Goal: Task Accomplishment & Management: Complete application form

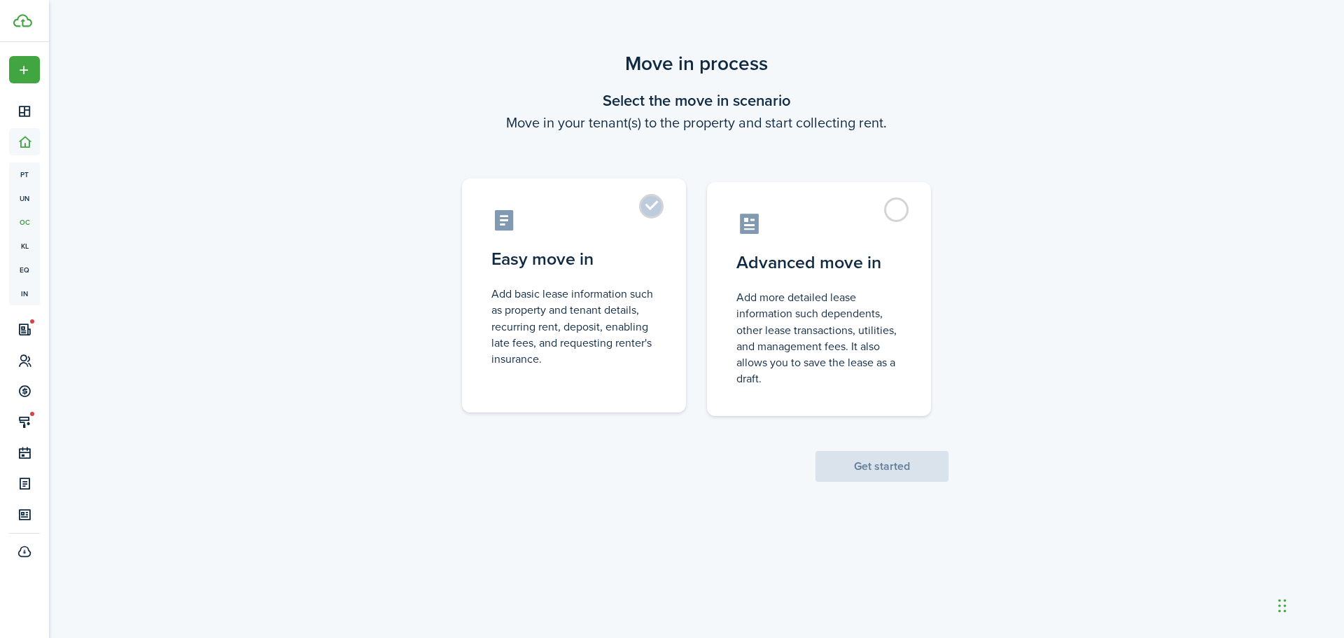
click at [654, 214] on label "Easy move in Add basic lease information such as property and tenant details, r…" at bounding box center [574, 296] width 224 height 234
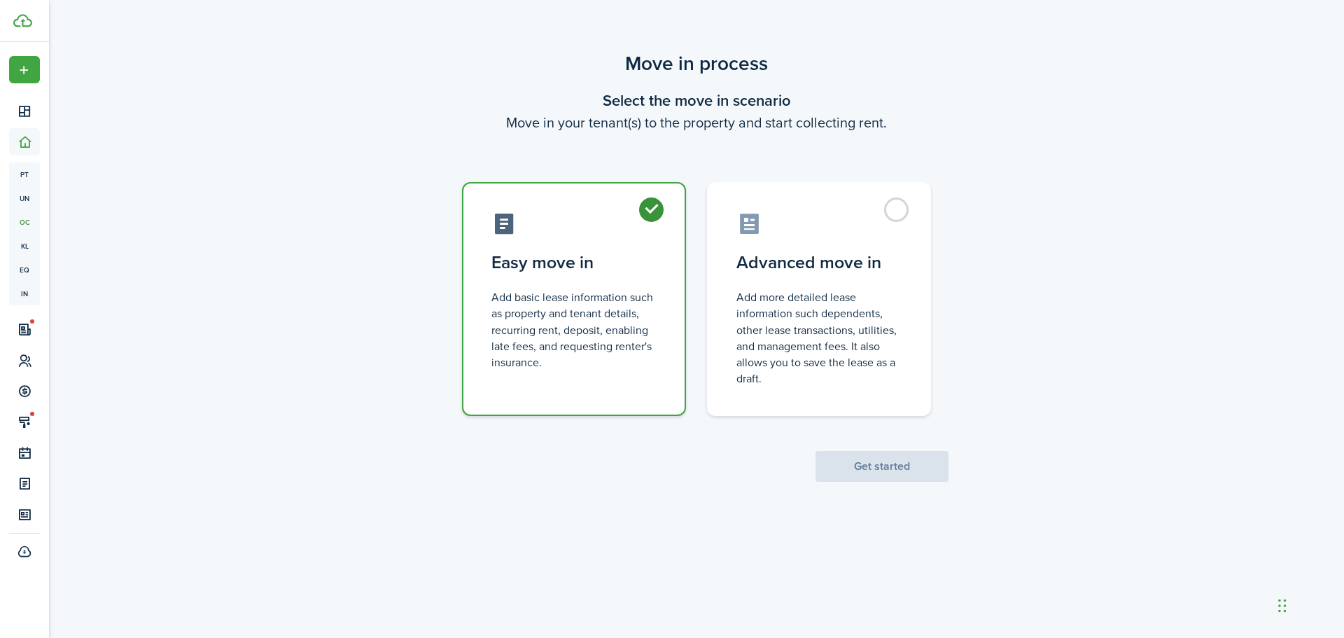
radio input "true"
click at [877, 463] on button "Get started" at bounding box center [882, 466] width 133 height 31
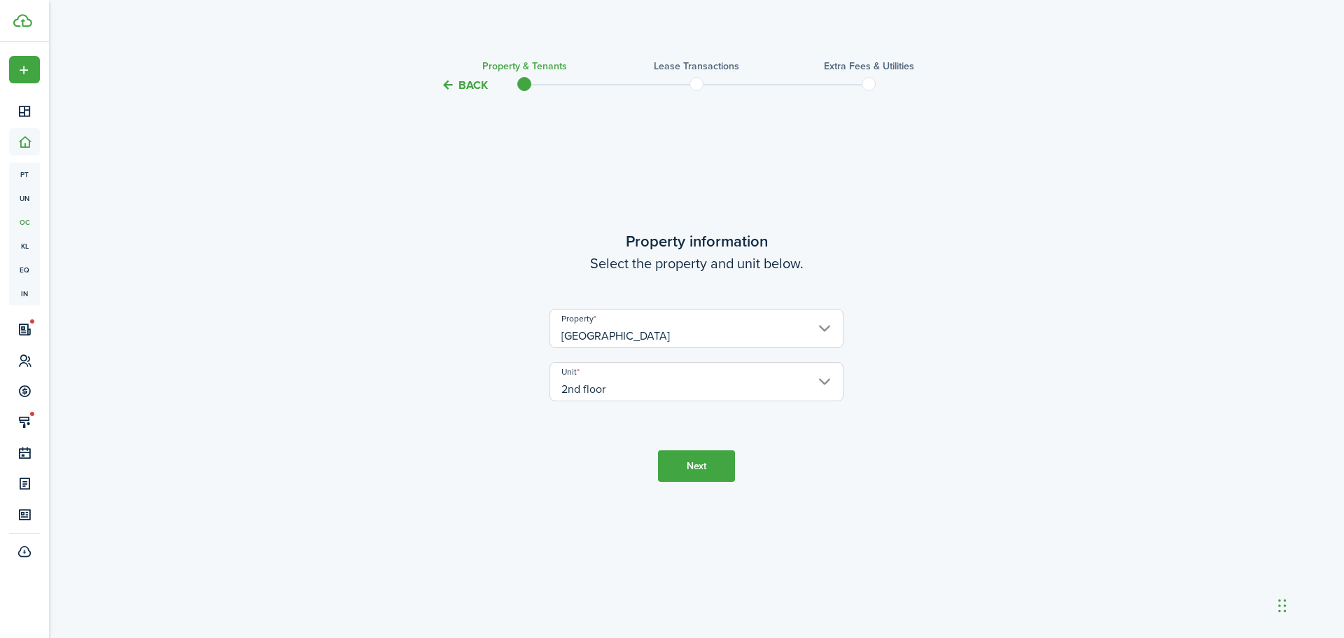
click at [723, 461] on button "Next" at bounding box center [696, 466] width 77 height 32
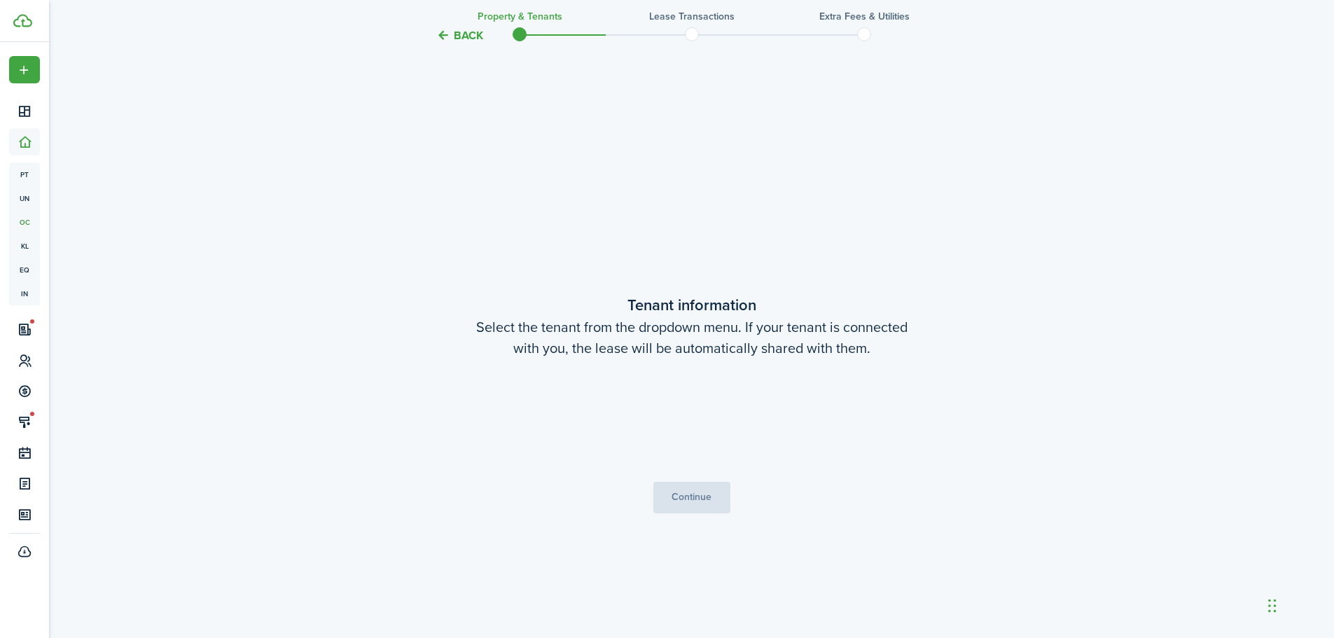
scroll to position [544, 0]
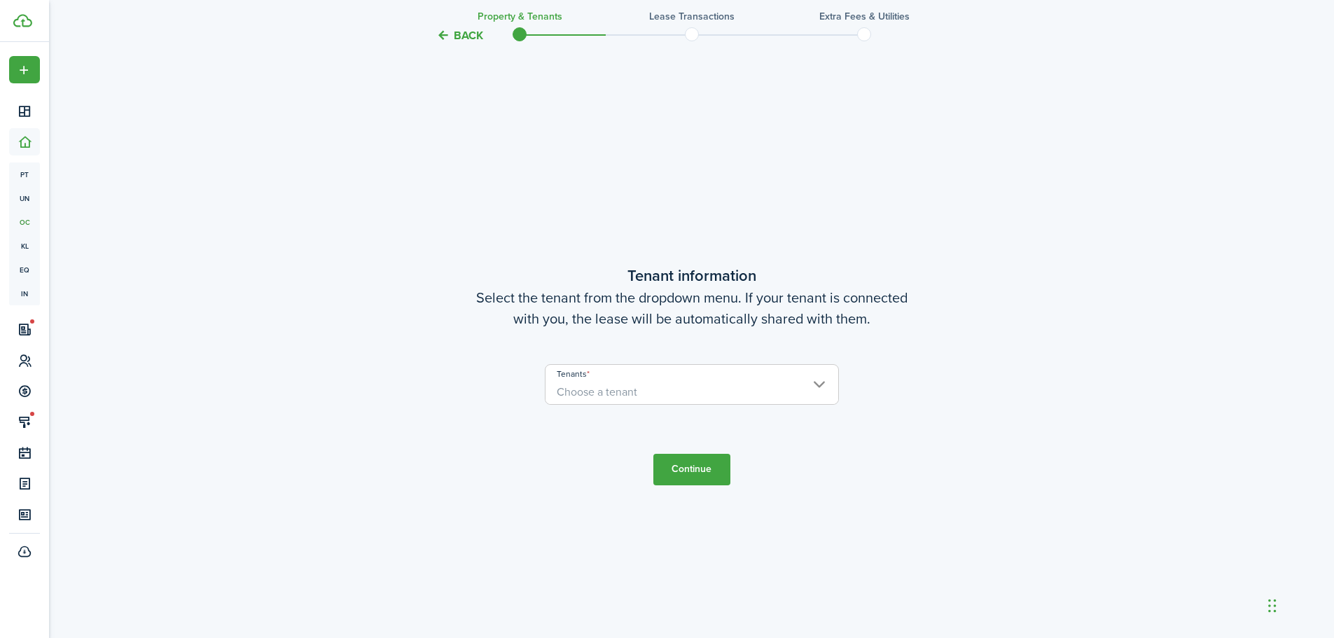
click at [631, 396] on span "Choose a tenant" at bounding box center [597, 392] width 81 height 16
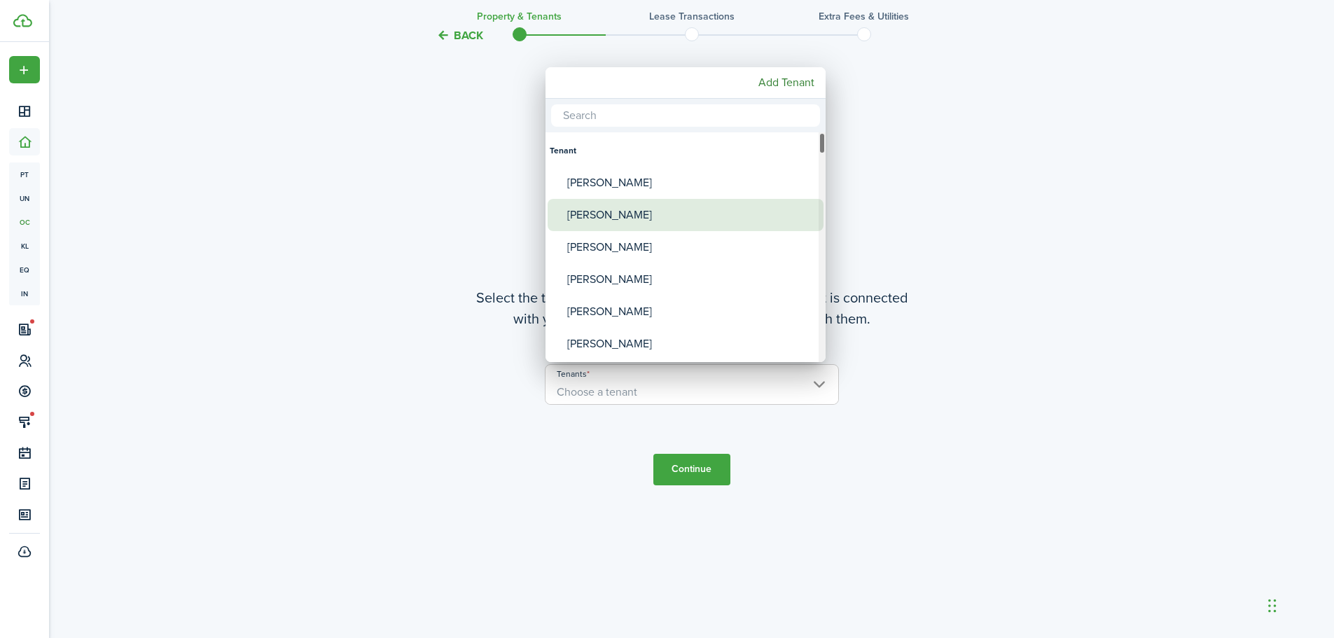
click at [637, 226] on div "[PERSON_NAME]" at bounding box center [691, 215] width 248 height 32
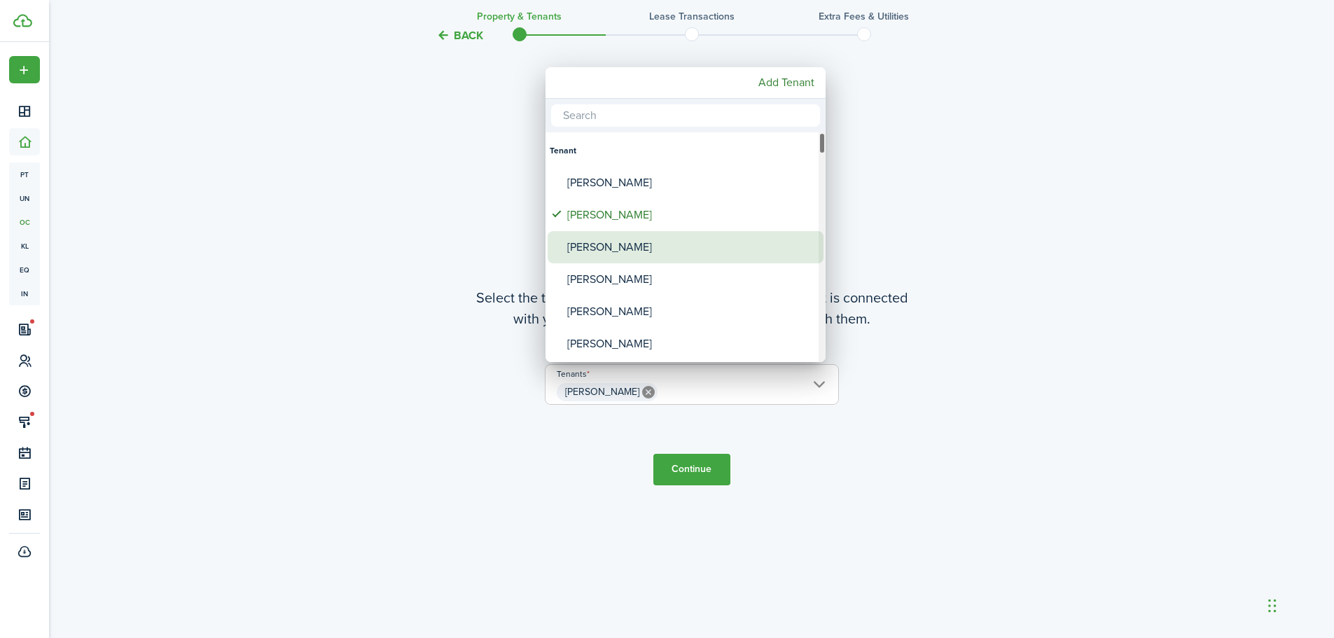
click at [591, 236] on div "[PERSON_NAME]" at bounding box center [691, 247] width 248 height 32
type input "[PERSON_NAME], [PERSON_NAME]"
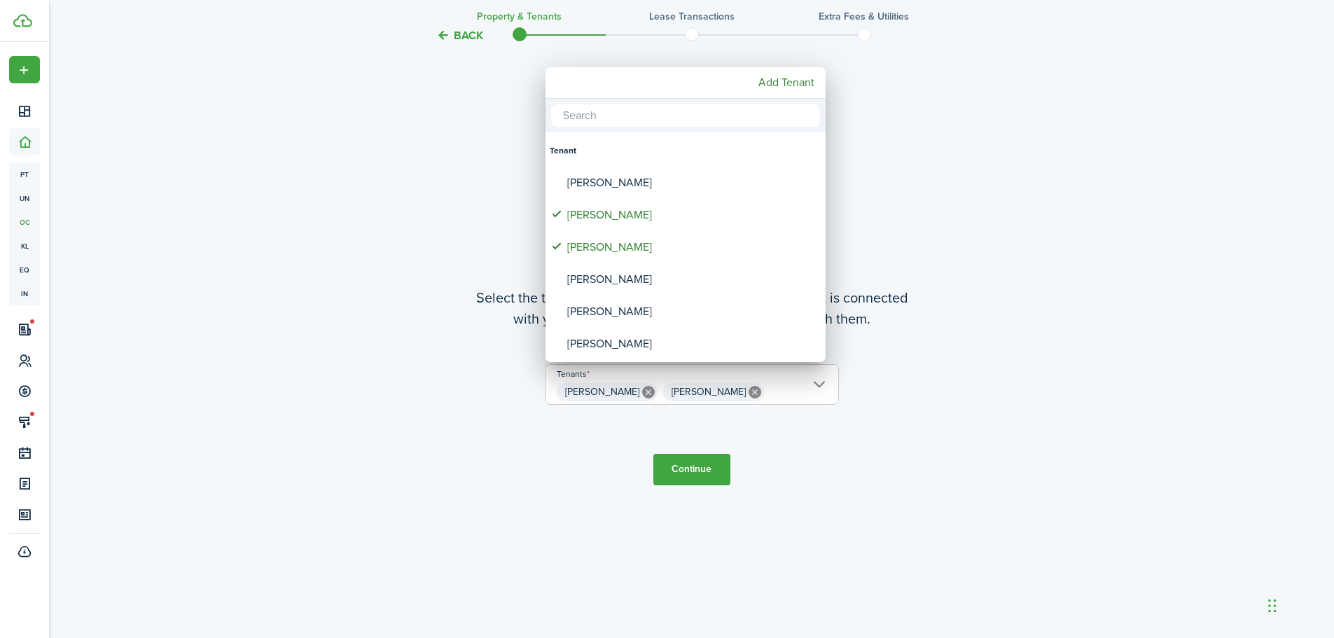
click at [688, 469] on div at bounding box center [667, 319] width 1558 height 862
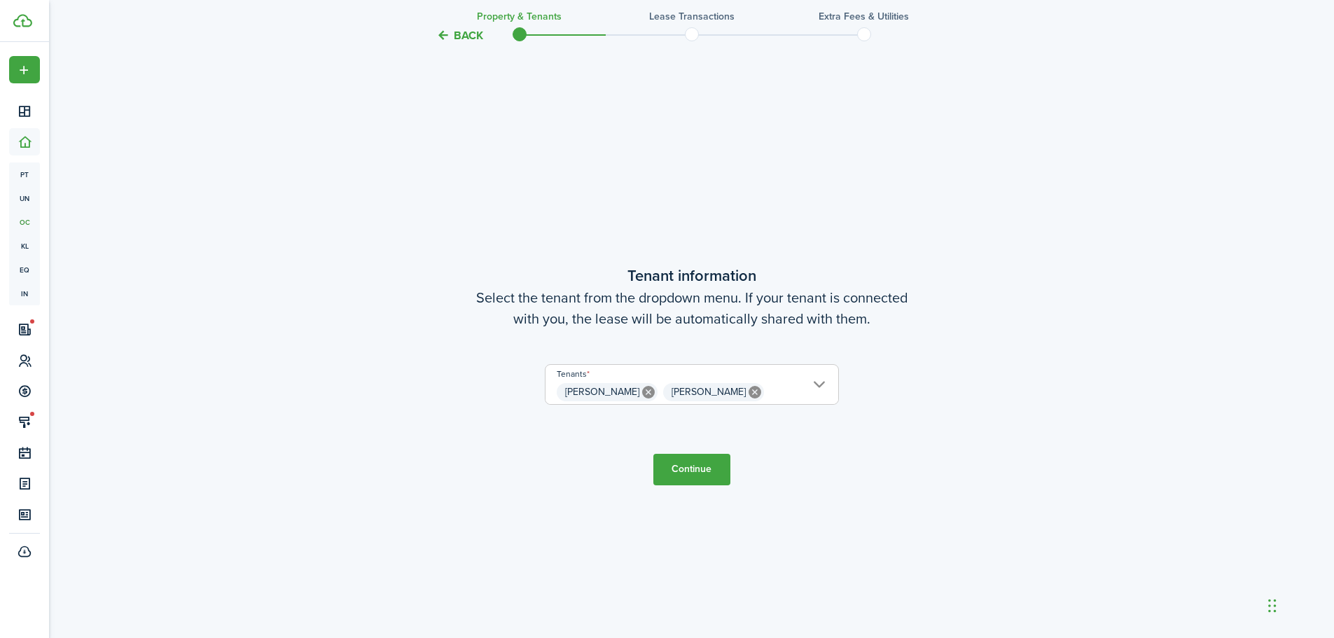
click at [701, 469] on button "Continue" at bounding box center [691, 470] width 77 height 32
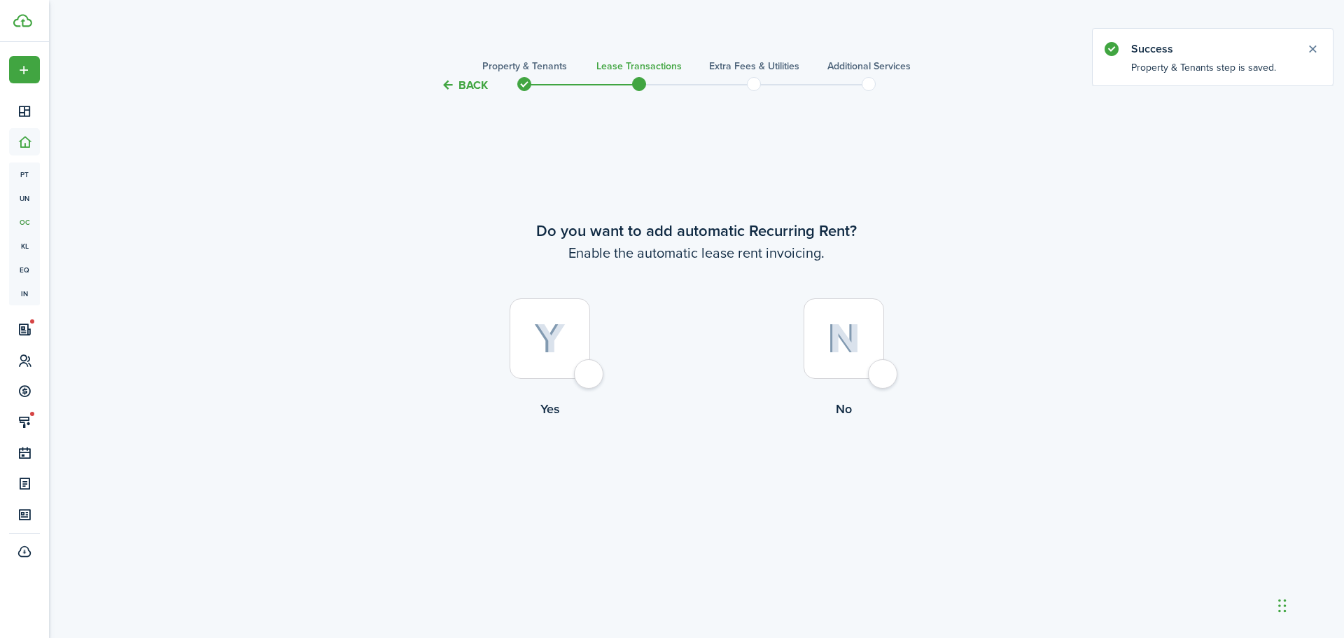
click at [568, 349] on div at bounding box center [550, 338] width 81 height 81
radio input "true"
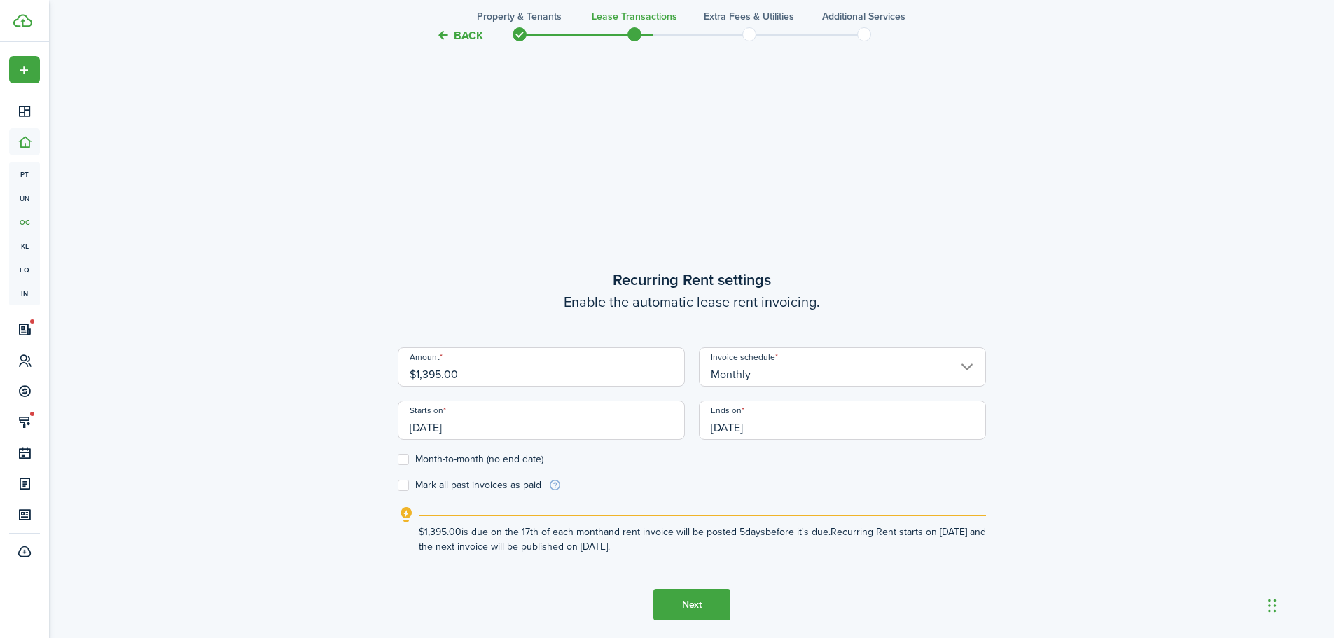
scroll to position [490, 0]
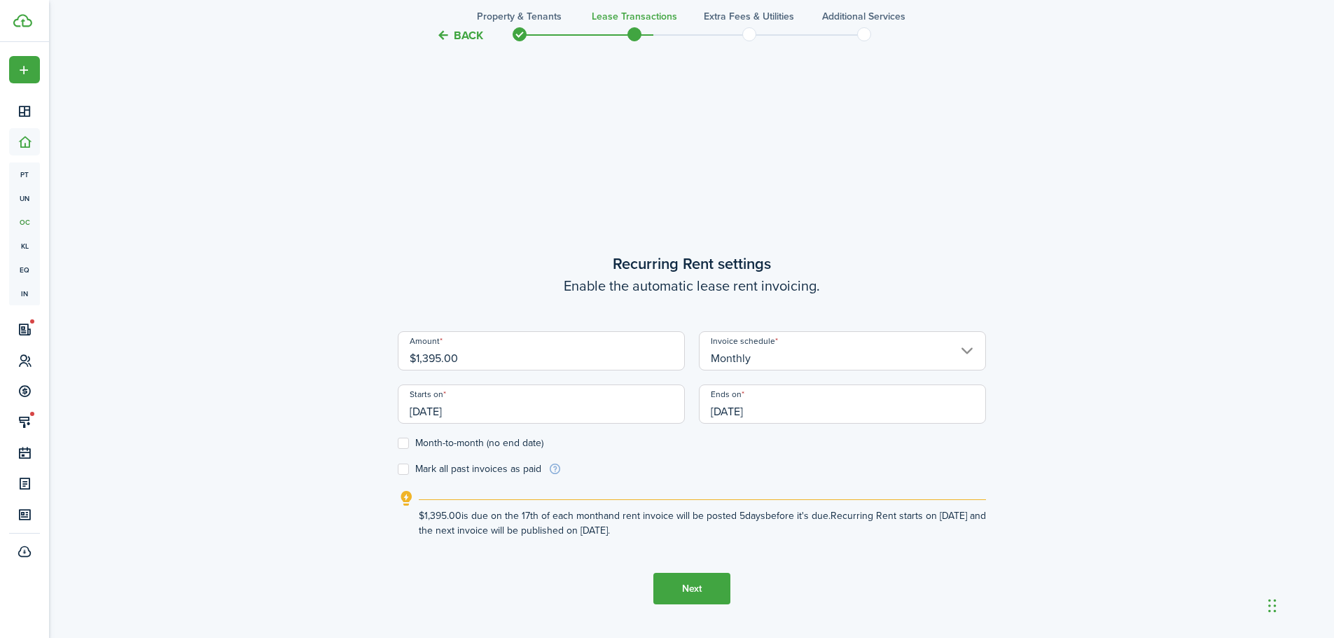
click at [457, 352] on input "$1,395.00" at bounding box center [541, 350] width 287 height 39
drag, startPoint x: 464, startPoint y: 355, endPoint x: 370, endPoint y: 357, distance: 93.9
click at [370, 357] on div "Back Property & Tenants Lease Transactions Extra fees & Utilities Additional Se…" at bounding box center [692, 153] width 812 height 1188
click at [500, 411] on input "[DATE]" at bounding box center [541, 403] width 287 height 39
type input "$1,300.00"
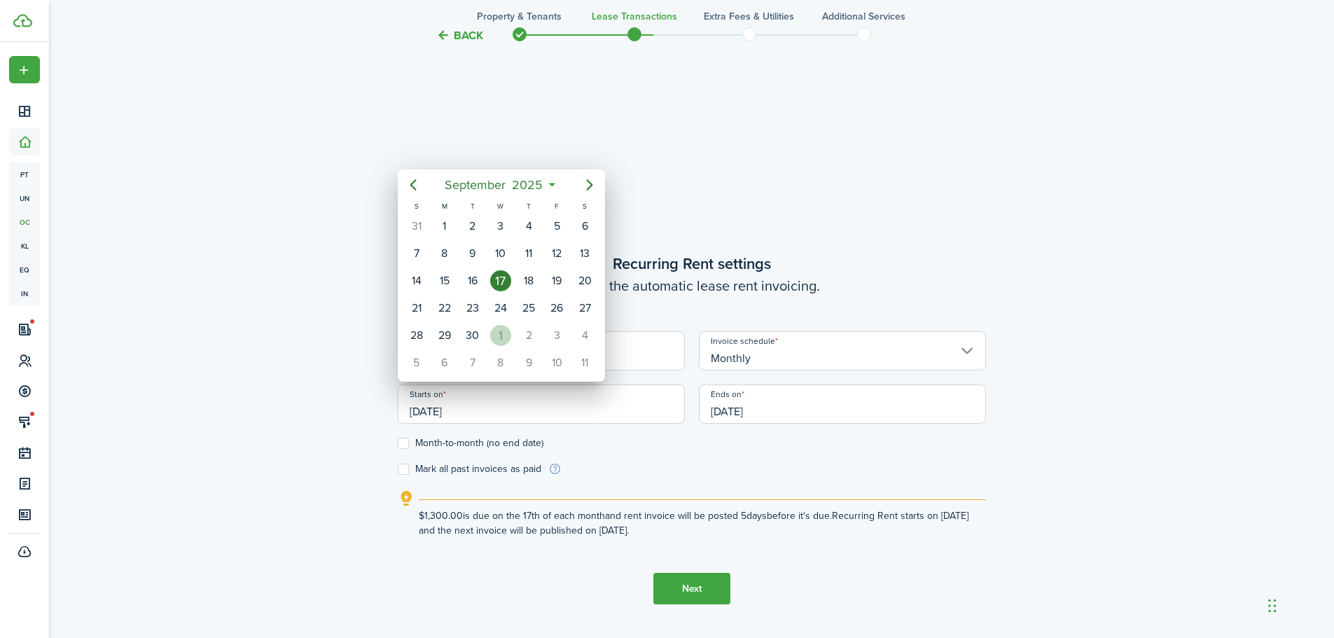
click at [495, 331] on div "1" at bounding box center [500, 335] width 21 height 21
type input "[DATE]"
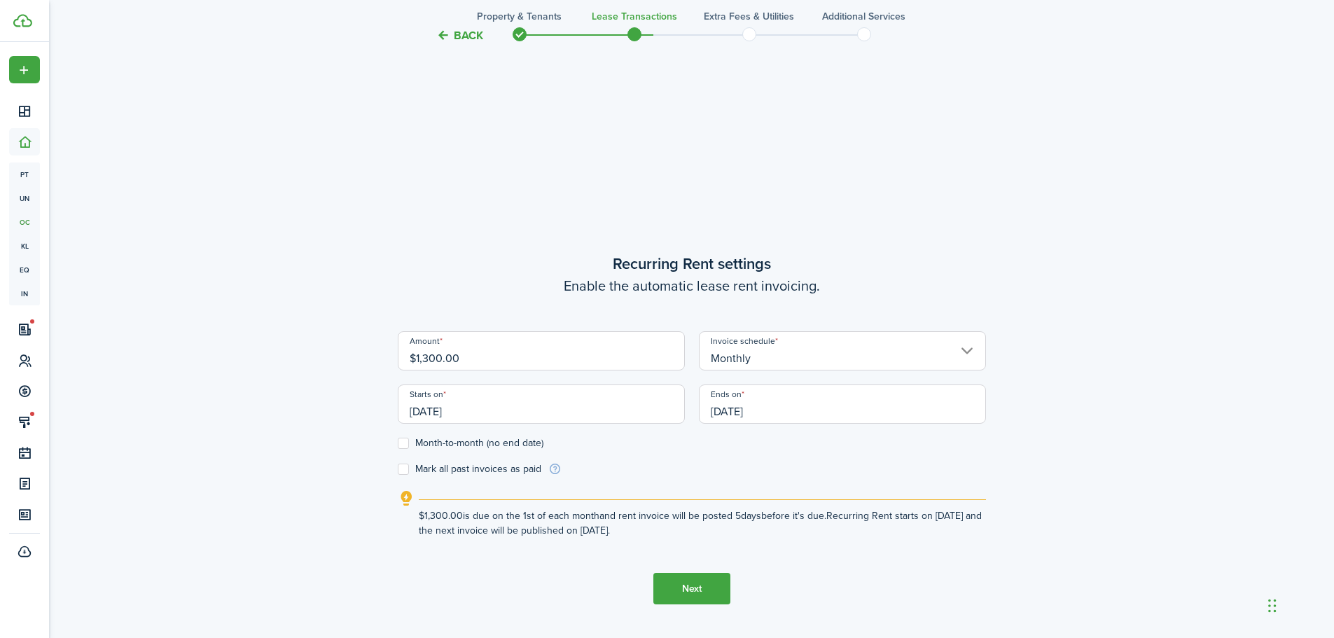
scroll to position [0, 0]
click at [776, 404] on input "[DATE]" at bounding box center [842, 403] width 287 height 39
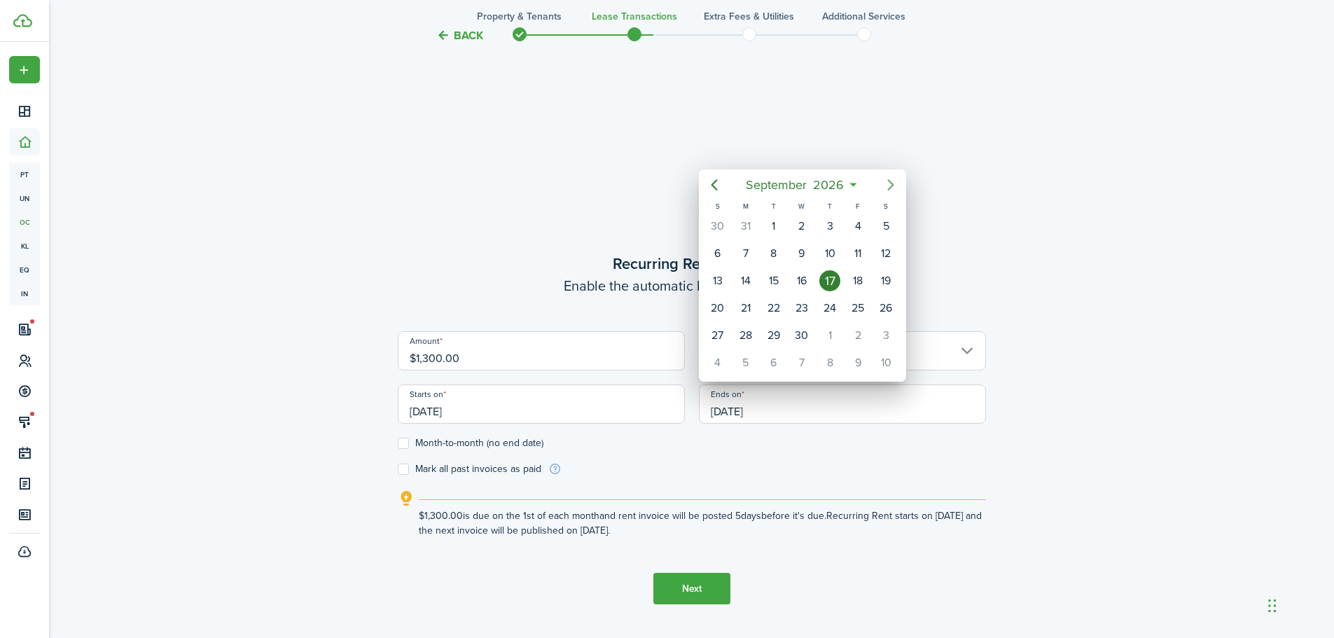
click at [891, 186] on icon "Next page" at bounding box center [890, 184] width 6 height 11
click at [889, 185] on icon "Next page" at bounding box center [890, 184] width 17 height 17
click at [880, 333] on div "31" at bounding box center [885, 335] width 21 height 21
type input "[DATE]"
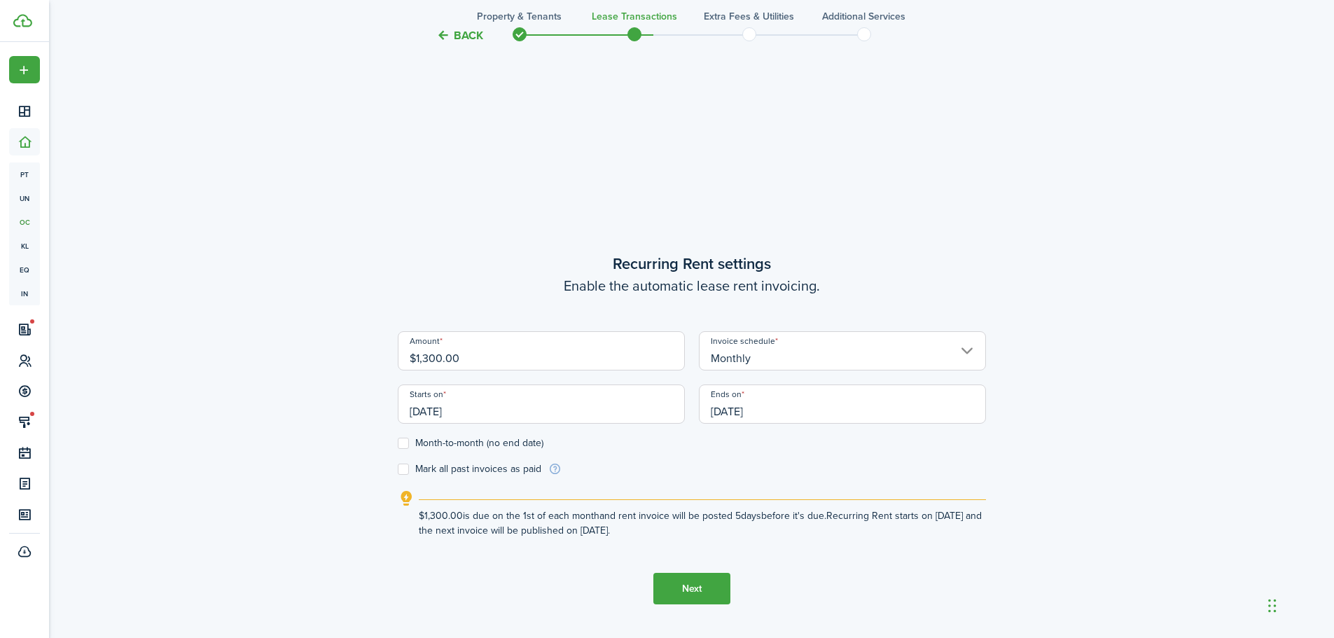
click at [258, 408] on div "Back Property & Tenants Lease Transactions Extra fees & Utilities Additional Se…" at bounding box center [691, 153] width 1285 height 1202
click at [408, 446] on label "Month-to-month (no end date)" at bounding box center [471, 443] width 146 height 11
click at [398, 444] on input "Month-to-month (no end date)" at bounding box center [397, 443] width 1 height 1
click at [406, 441] on label "Month-to-month (no end date)" at bounding box center [471, 443] width 146 height 11
click at [398, 443] on input "Month-to-month (no end date)" at bounding box center [397, 443] width 1 height 1
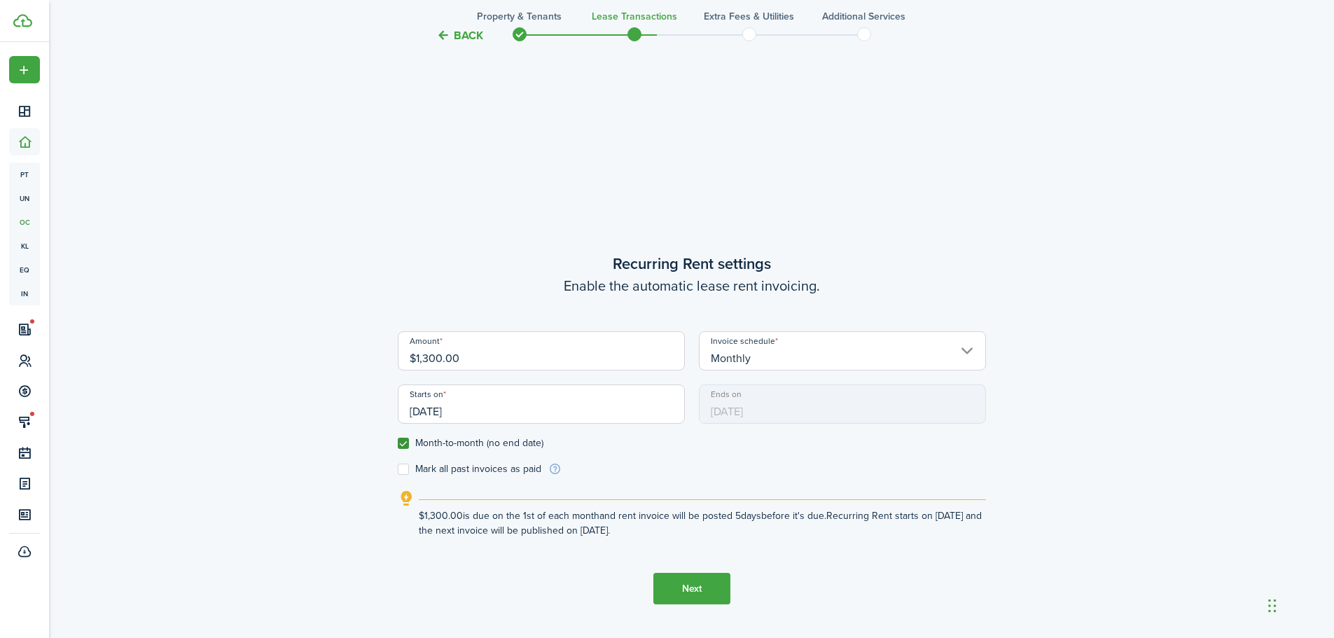
checkbox input "false"
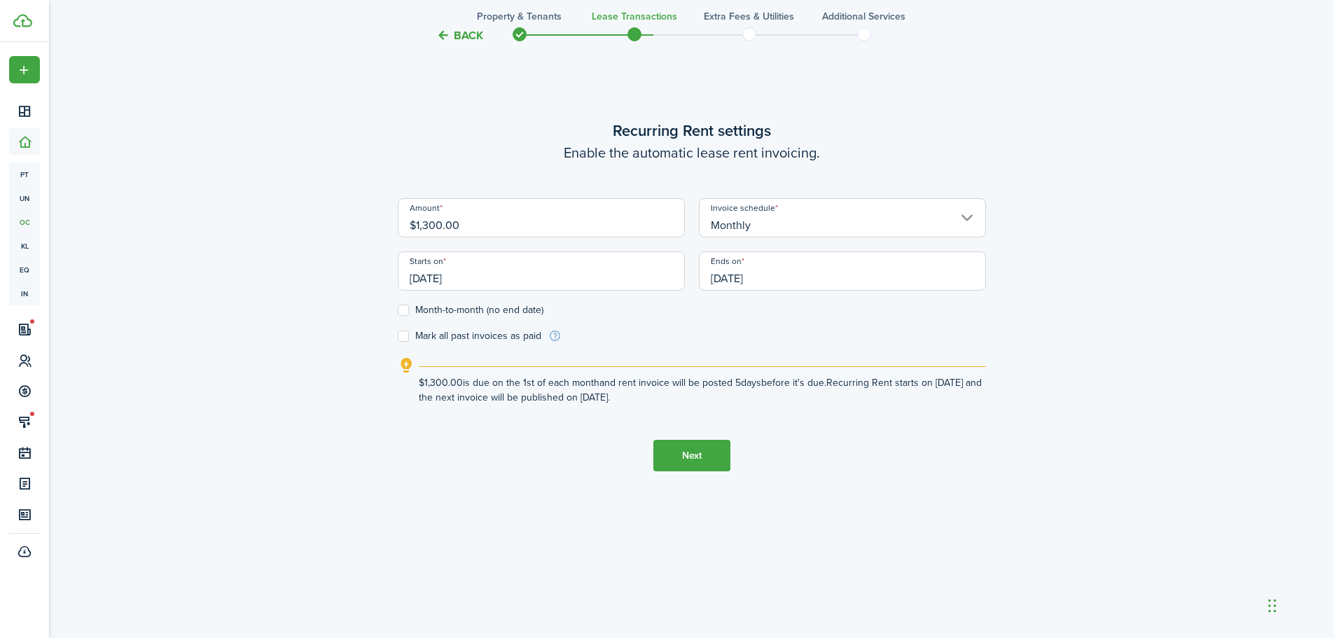
scroll to position [630, 0]
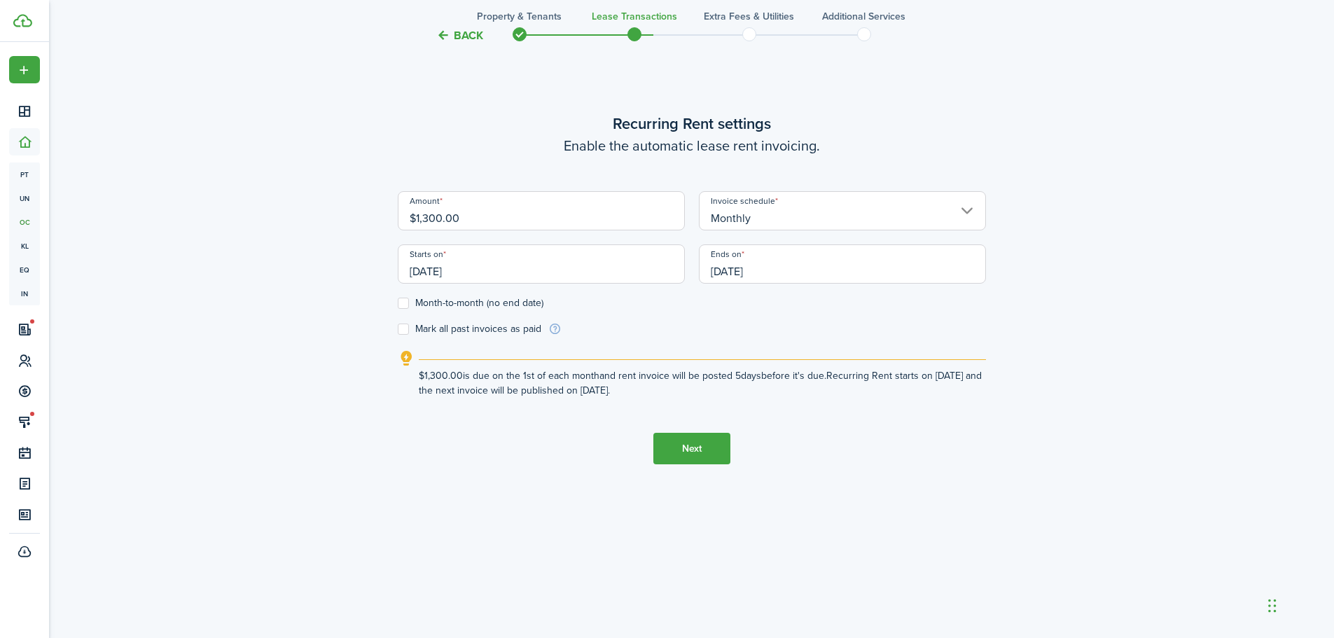
click at [686, 442] on button "Next" at bounding box center [691, 449] width 77 height 32
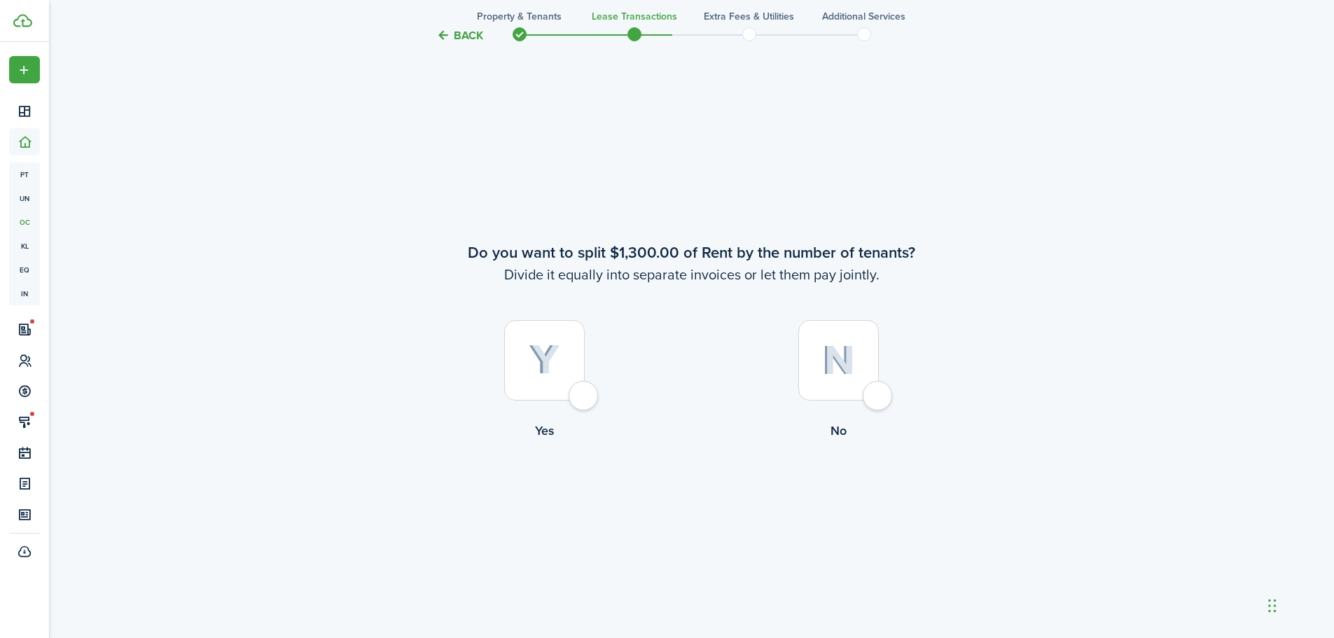
scroll to position [1182, 0]
click at [828, 351] on img at bounding box center [838, 357] width 33 height 30
radio input "true"
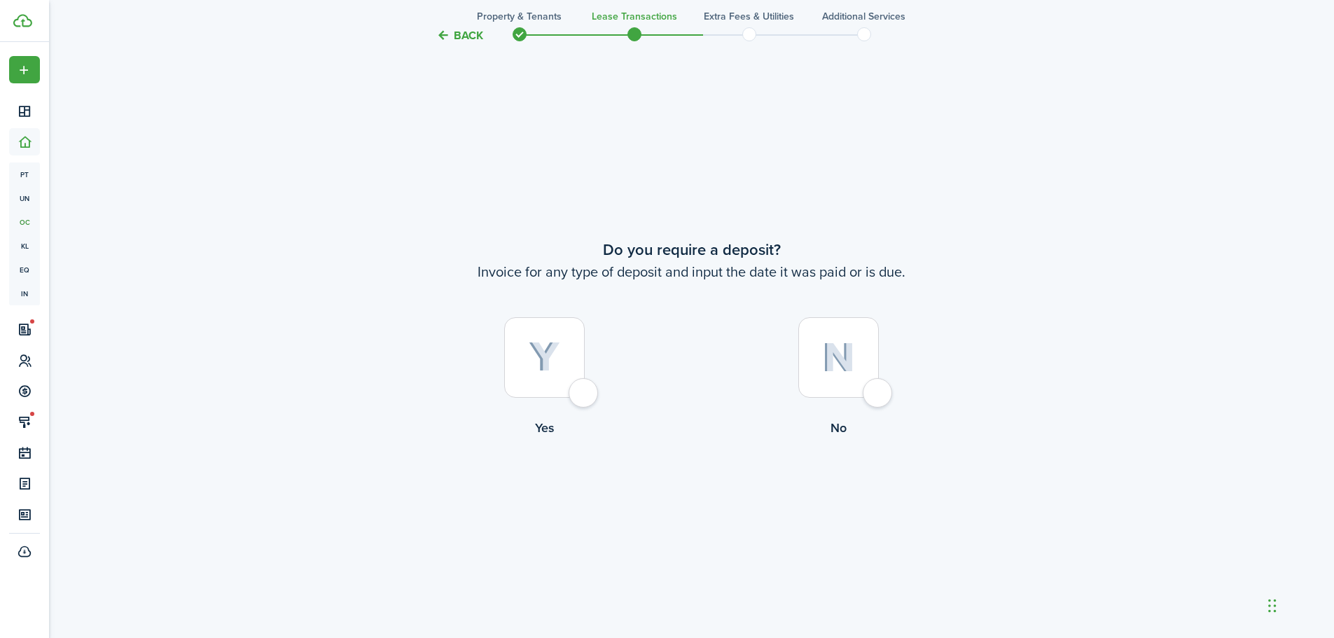
click at [547, 359] on img at bounding box center [545, 357] width 32 height 31
radio input "true"
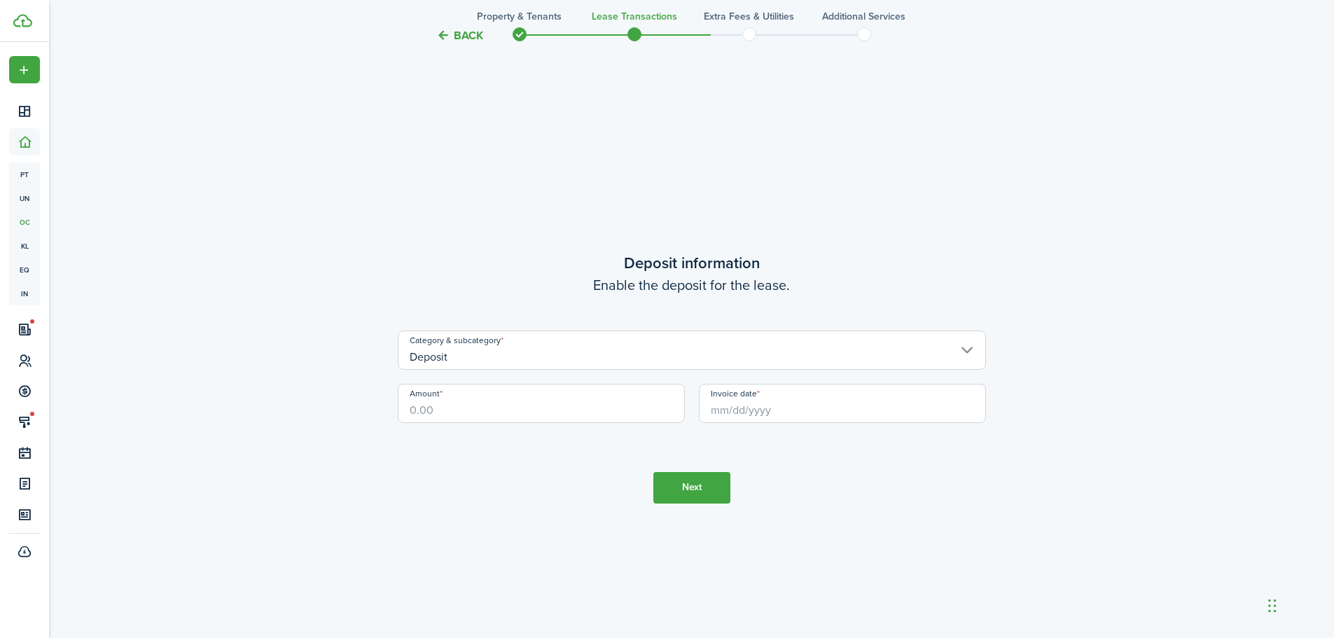
scroll to position [2458, 0]
click at [513, 403] on input "Amount" at bounding box center [541, 400] width 287 height 39
type input "$1,000.00"
click at [777, 424] on div "Invoice date" at bounding box center [842, 407] width 301 height 53
click at [778, 416] on input "Invoice date" at bounding box center [842, 400] width 287 height 39
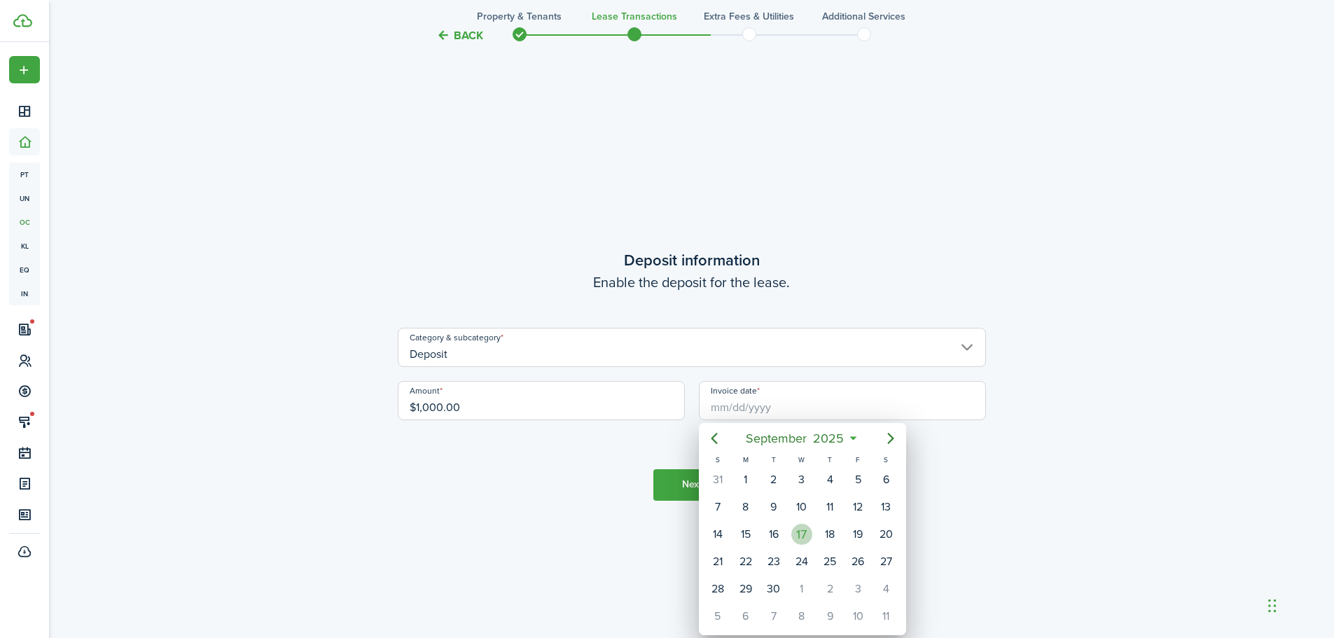
click at [801, 532] on div "17" at bounding box center [801, 534] width 21 height 21
type input "[DATE]"
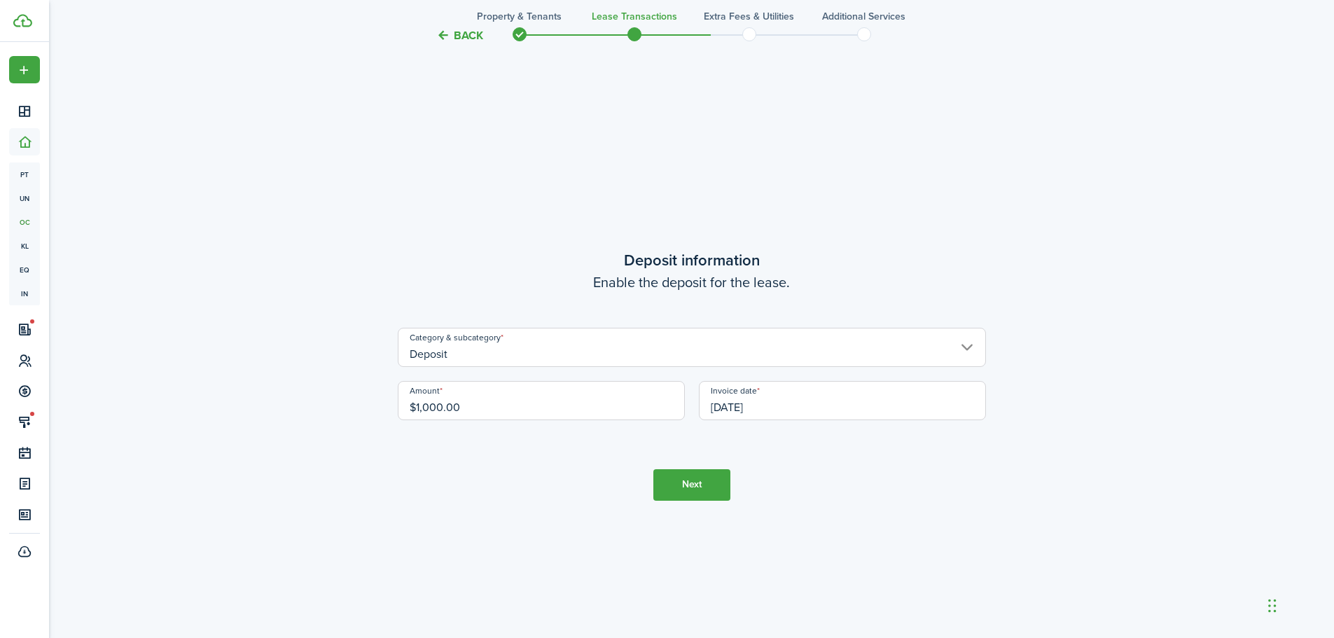
click at [709, 479] on button "Next" at bounding box center [691, 485] width 77 height 32
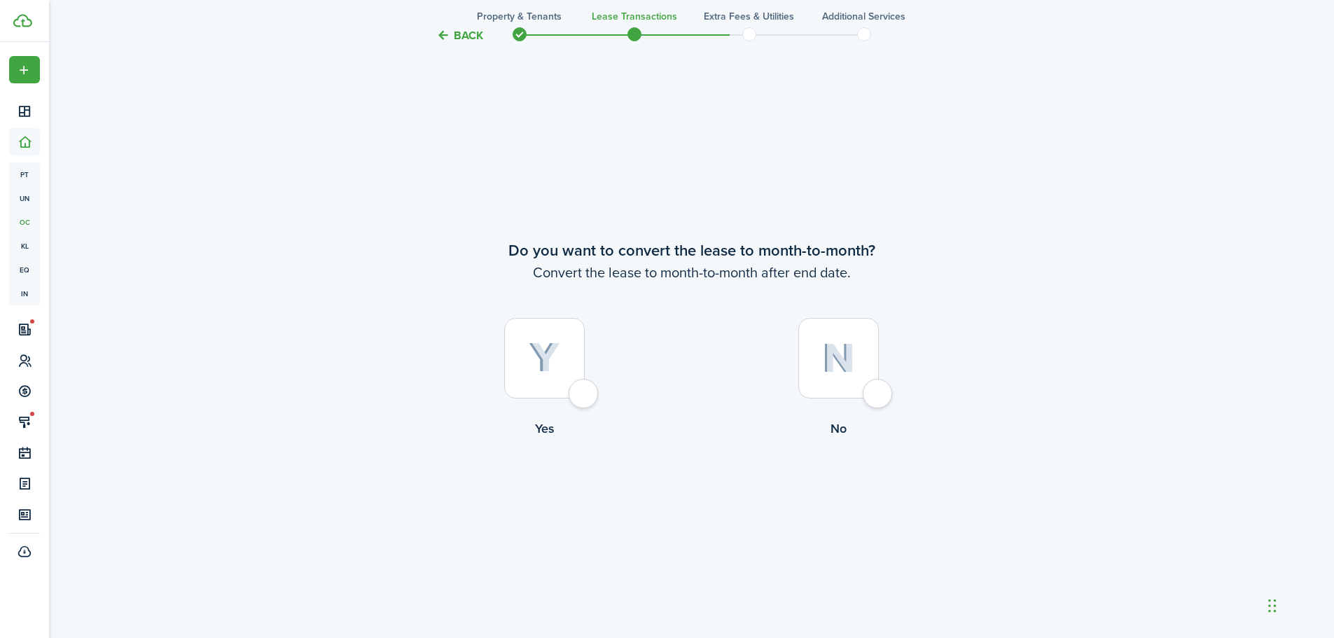
scroll to position [3096, 0]
click at [552, 370] on img at bounding box center [545, 357] width 32 height 31
radio input "true"
click at [679, 491] on button "Continue" at bounding box center [691, 495] width 77 height 32
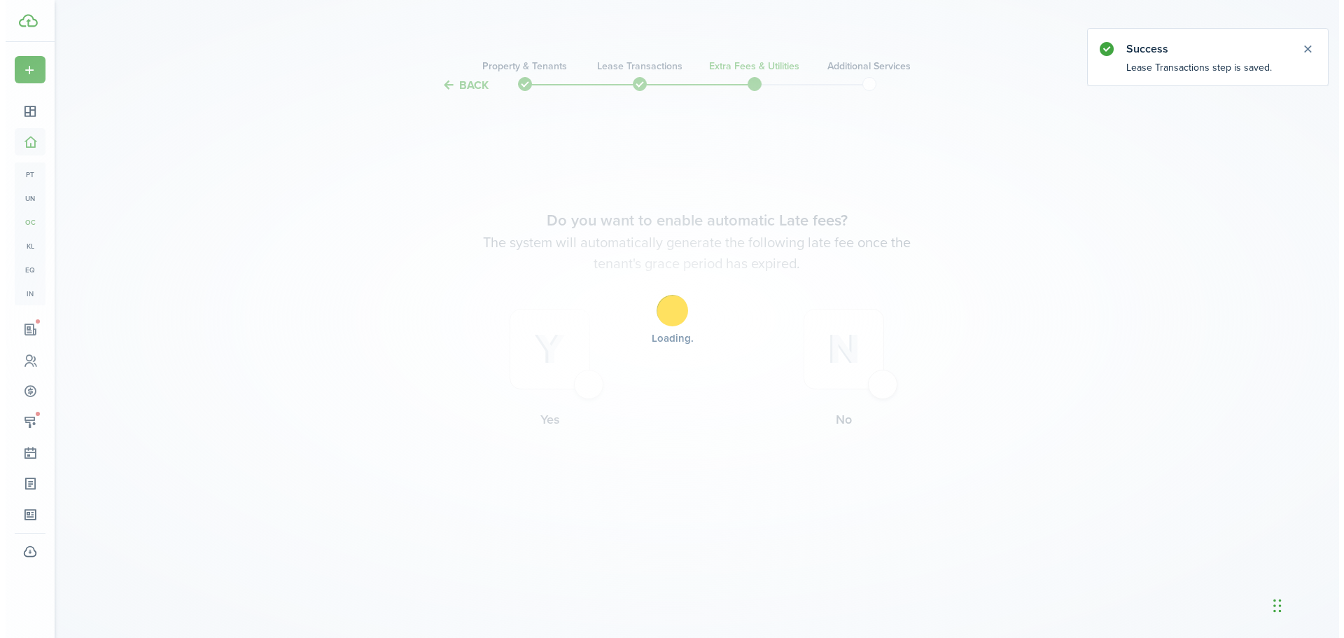
scroll to position [0, 0]
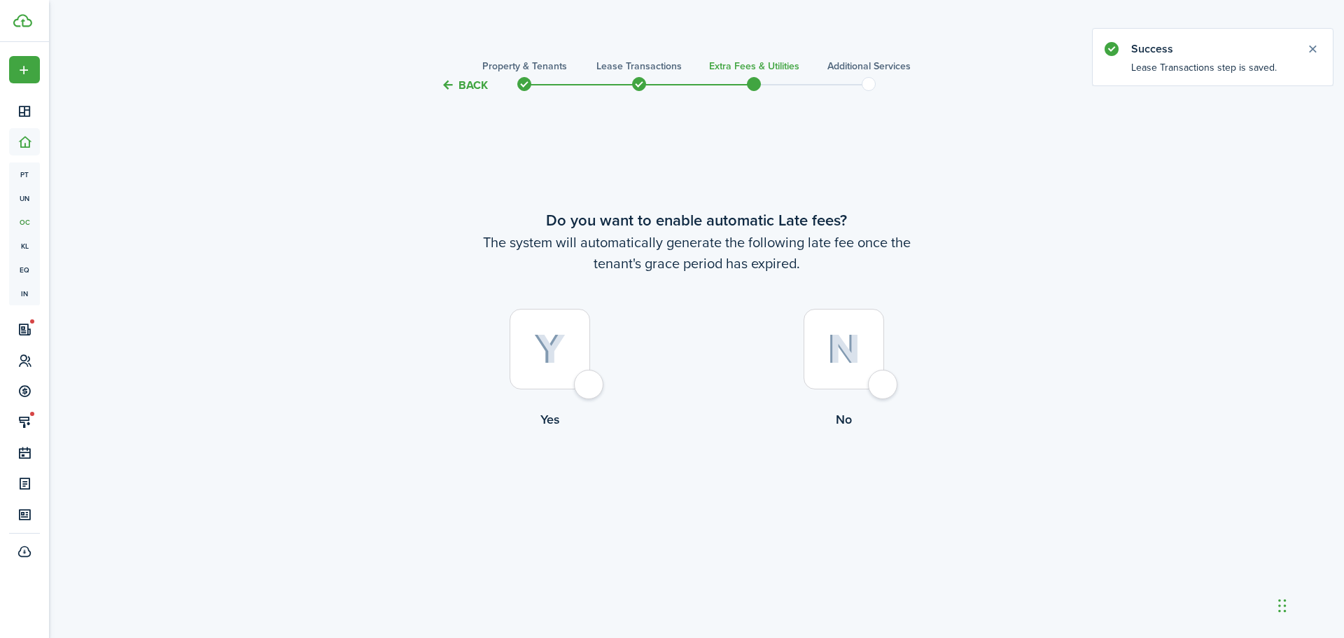
click at [564, 379] on div at bounding box center [550, 349] width 81 height 81
radio input "true"
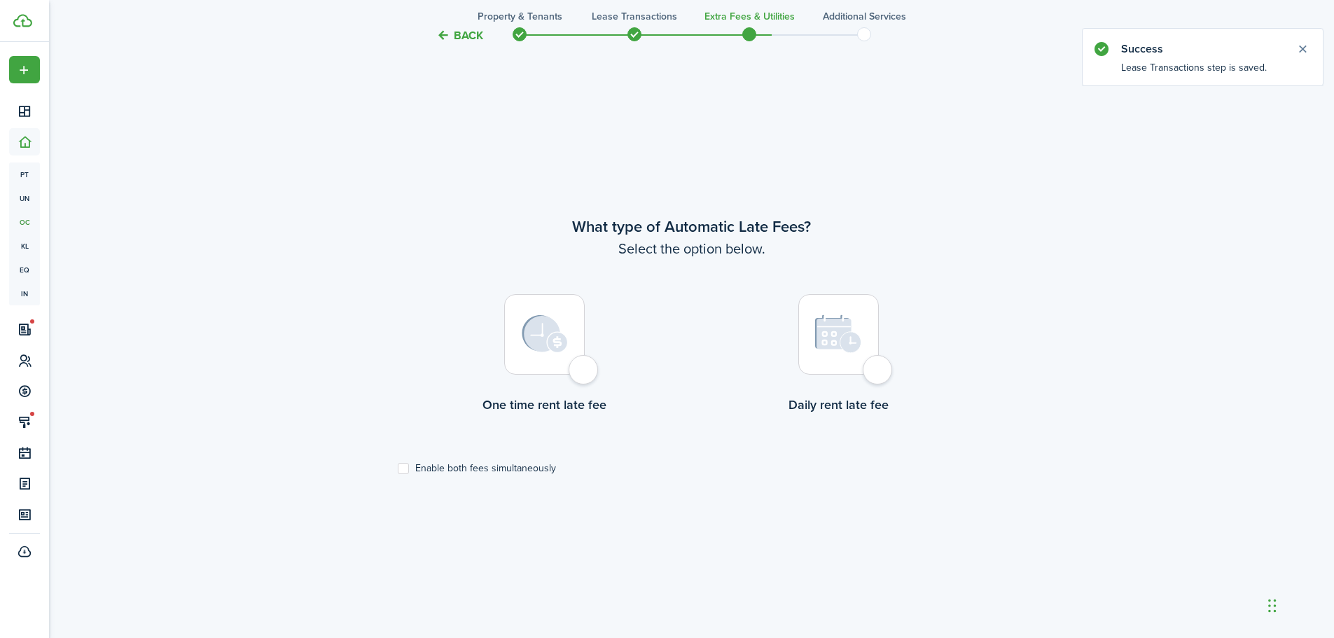
scroll to position [544, 0]
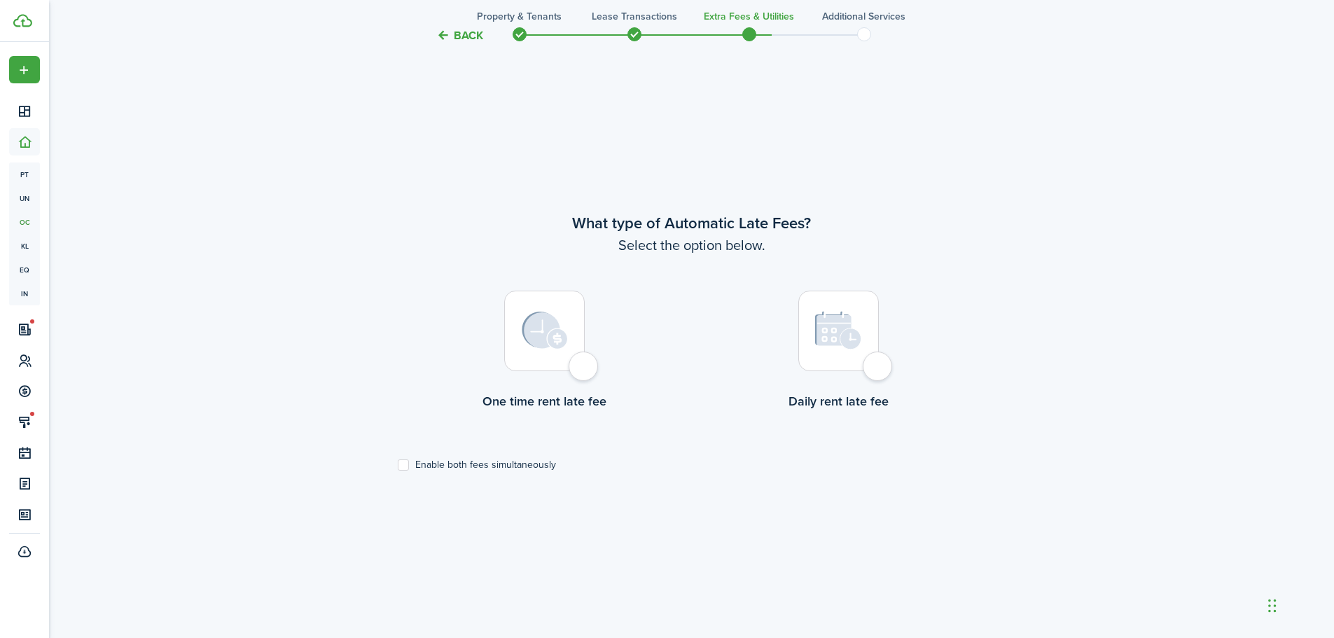
click at [564, 355] on div at bounding box center [544, 331] width 81 height 81
radio input "true"
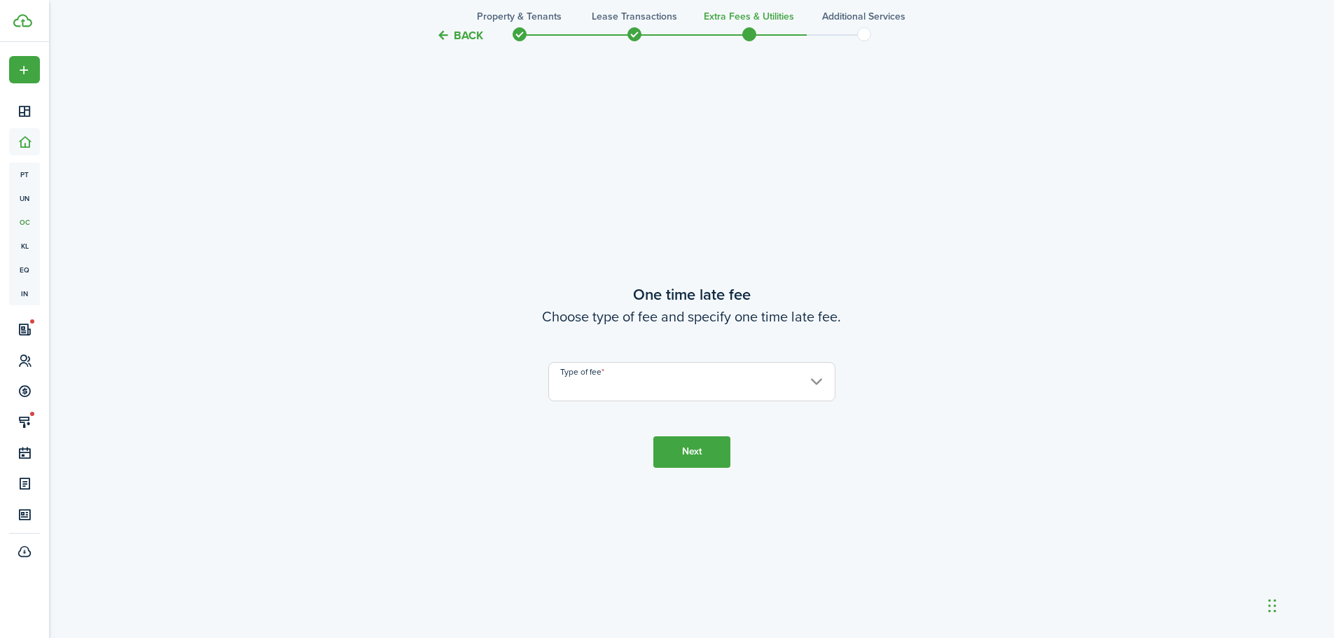
scroll to position [1182, 0]
click at [682, 371] on input "Type of fee" at bounding box center [691, 380] width 287 height 39
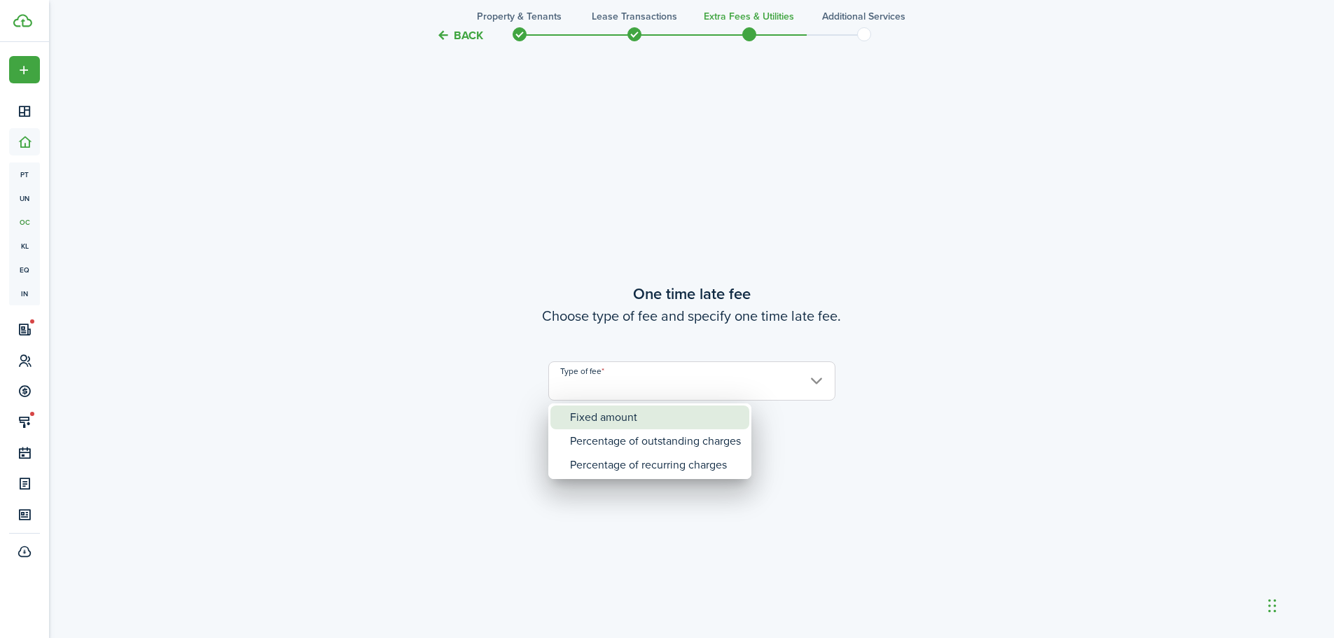
click at [639, 420] on div "Fixed amount" at bounding box center [655, 417] width 171 height 24
type input "Fixed amount"
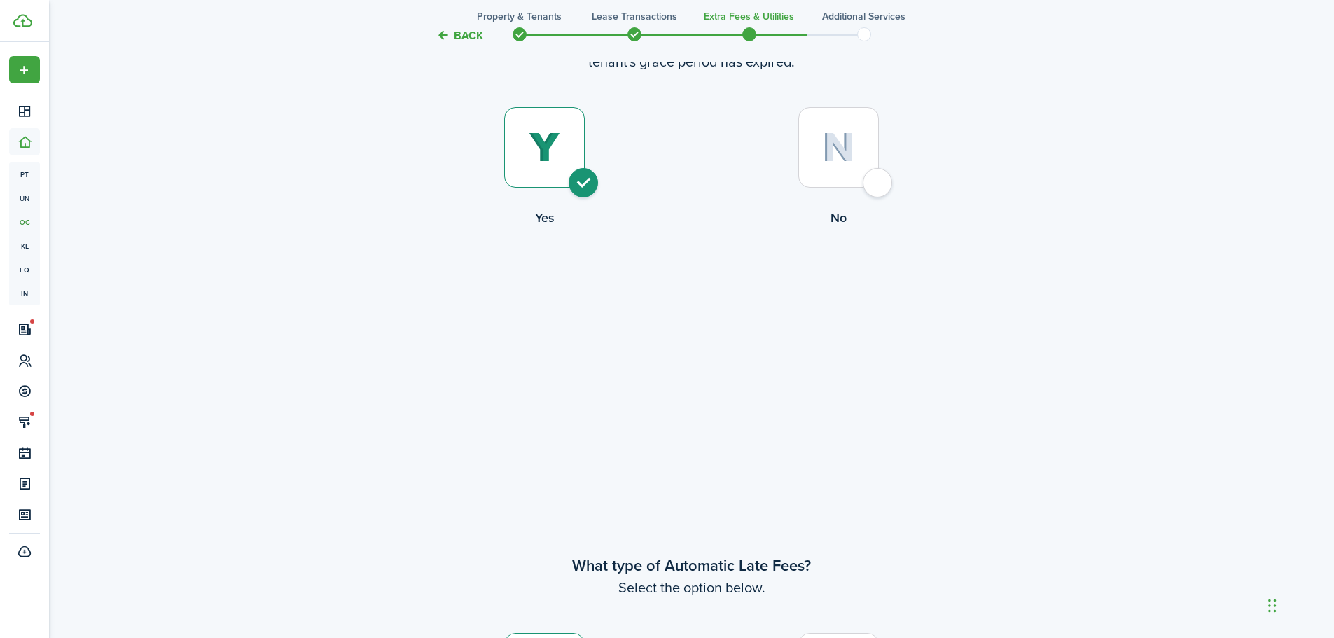
scroll to position [0, 0]
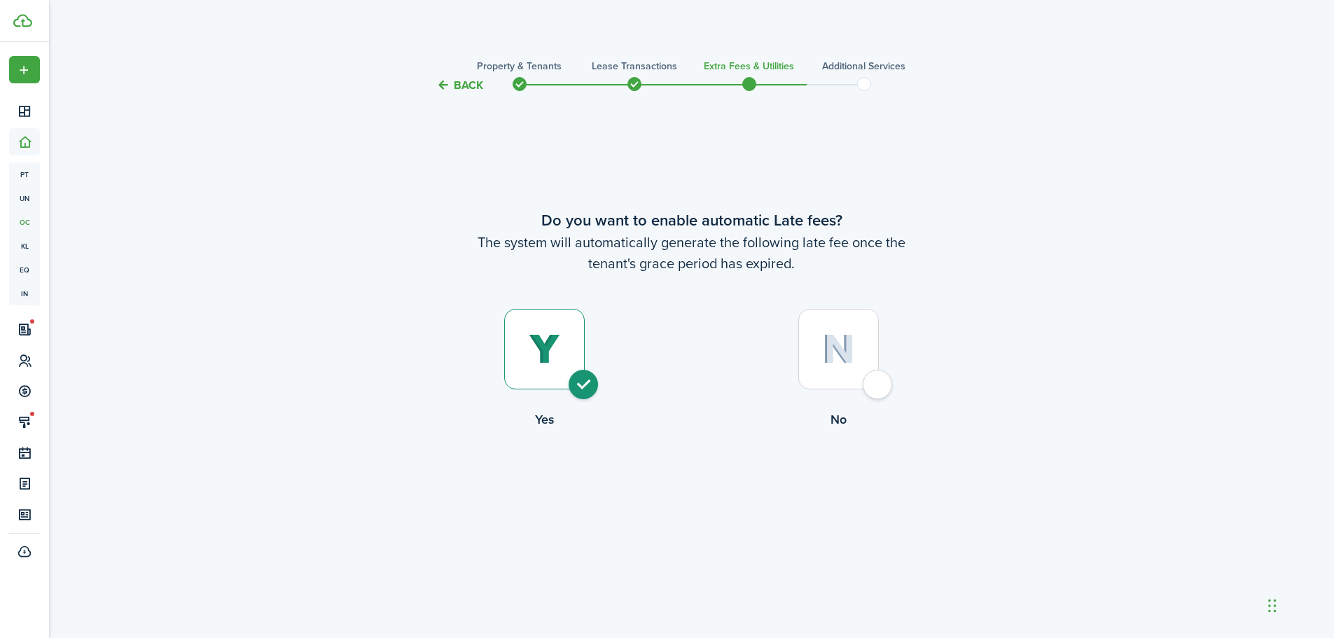
click at [617, 64] on h3 "Lease Transactions" at bounding box center [634, 66] width 85 height 15
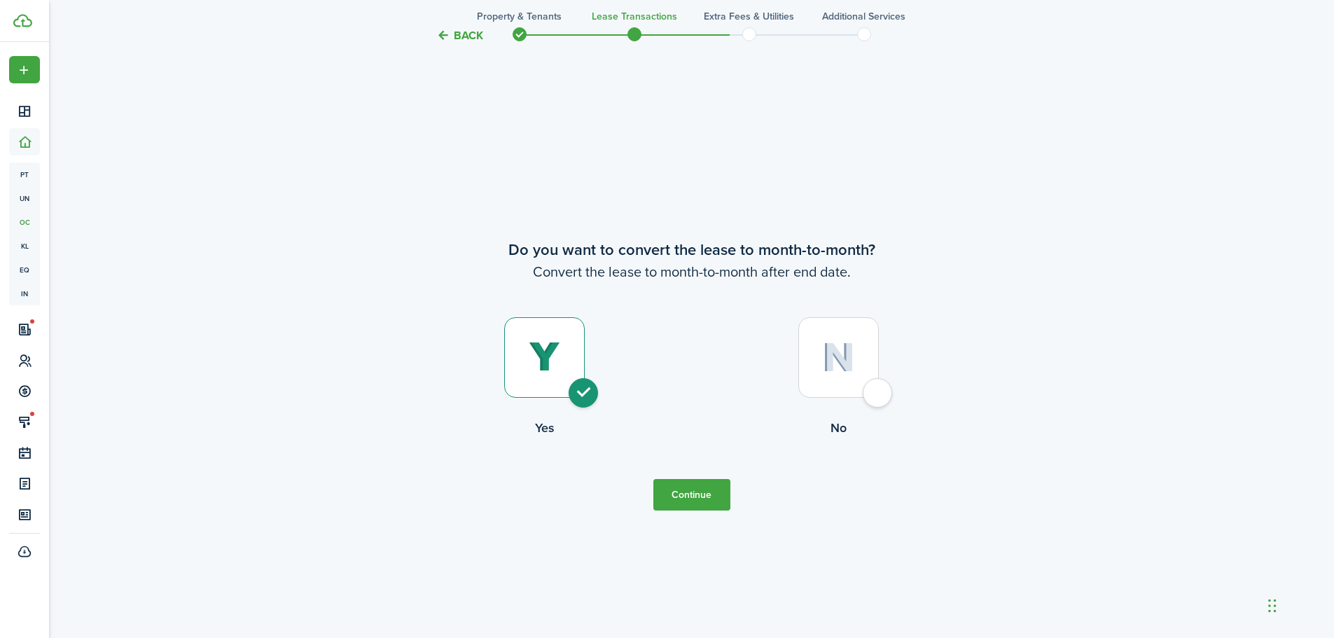
click at [467, 42] on button "Back" at bounding box center [459, 35] width 47 height 15
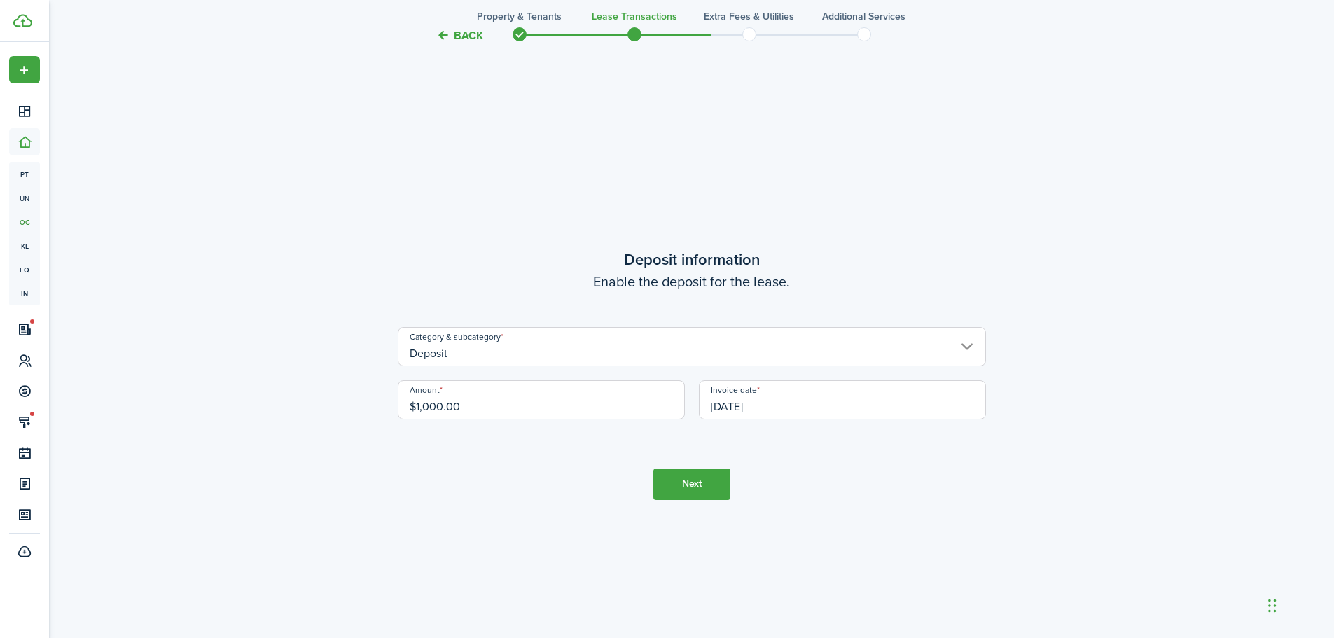
scroll to position [2458, 0]
click at [459, 32] on button "Back" at bounding box center [459, 35] width 47 height 15
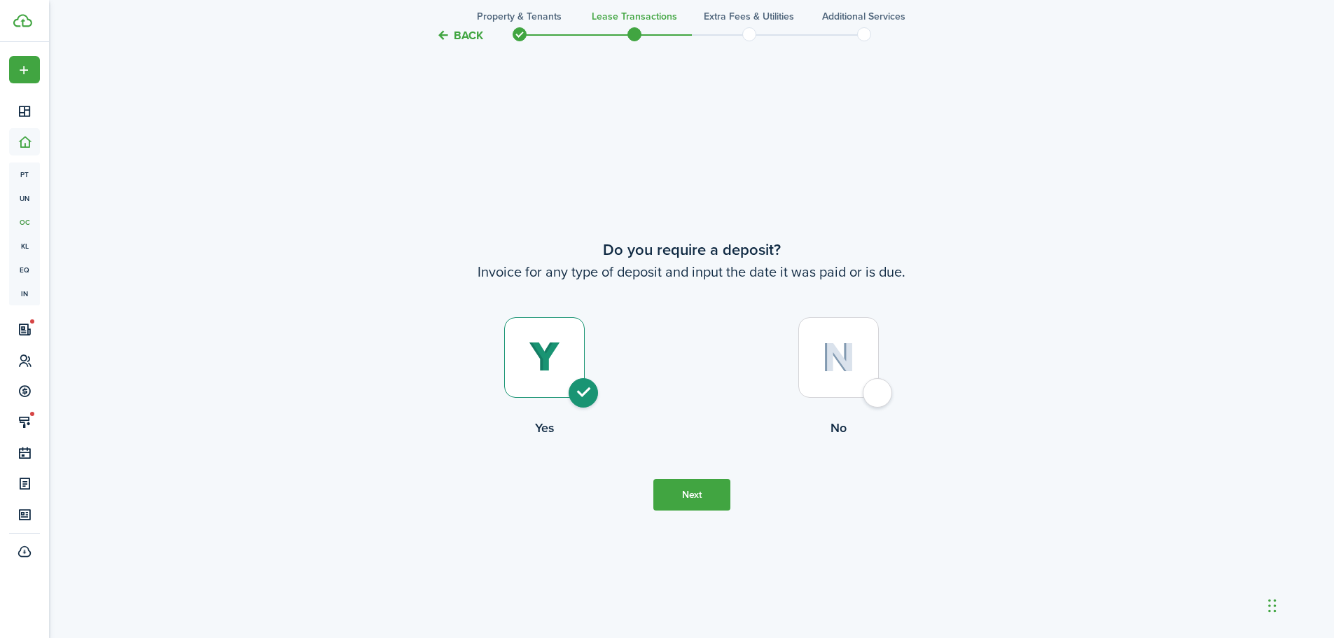
click at [459, 32] on button "Back" at bounding box center [459, 35] width 47 height 15
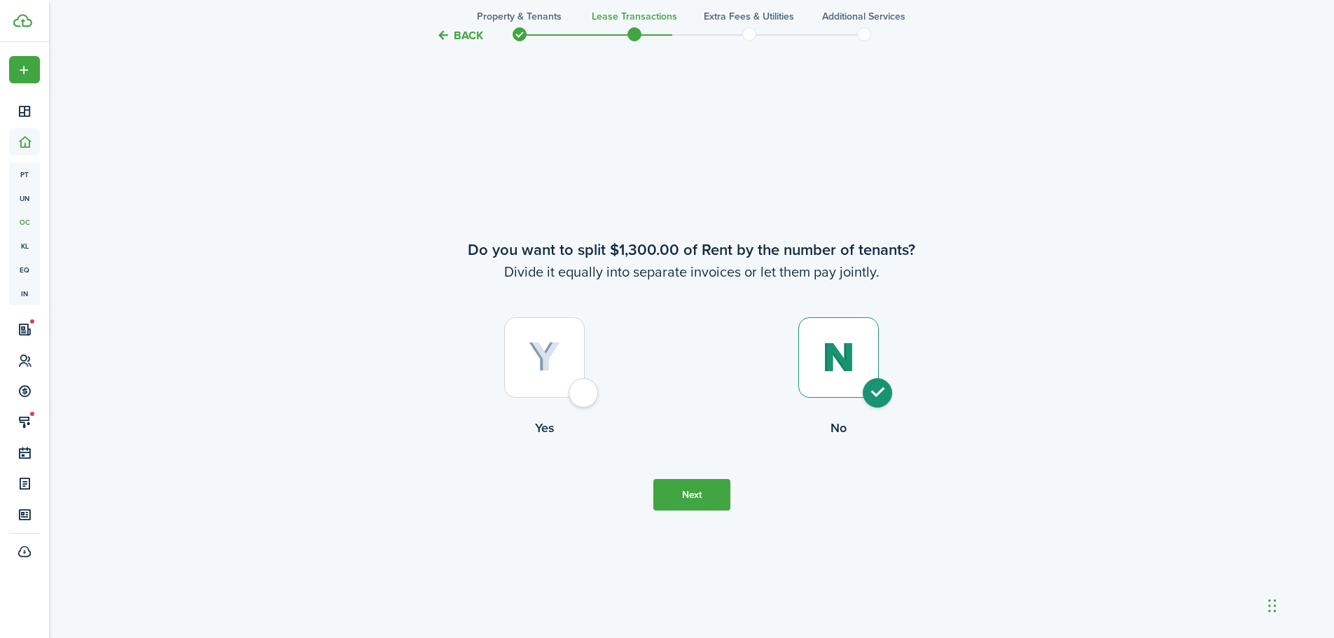
click at [459, 32] on button "Back" at bounding box center [459, 35] width 47 height 15
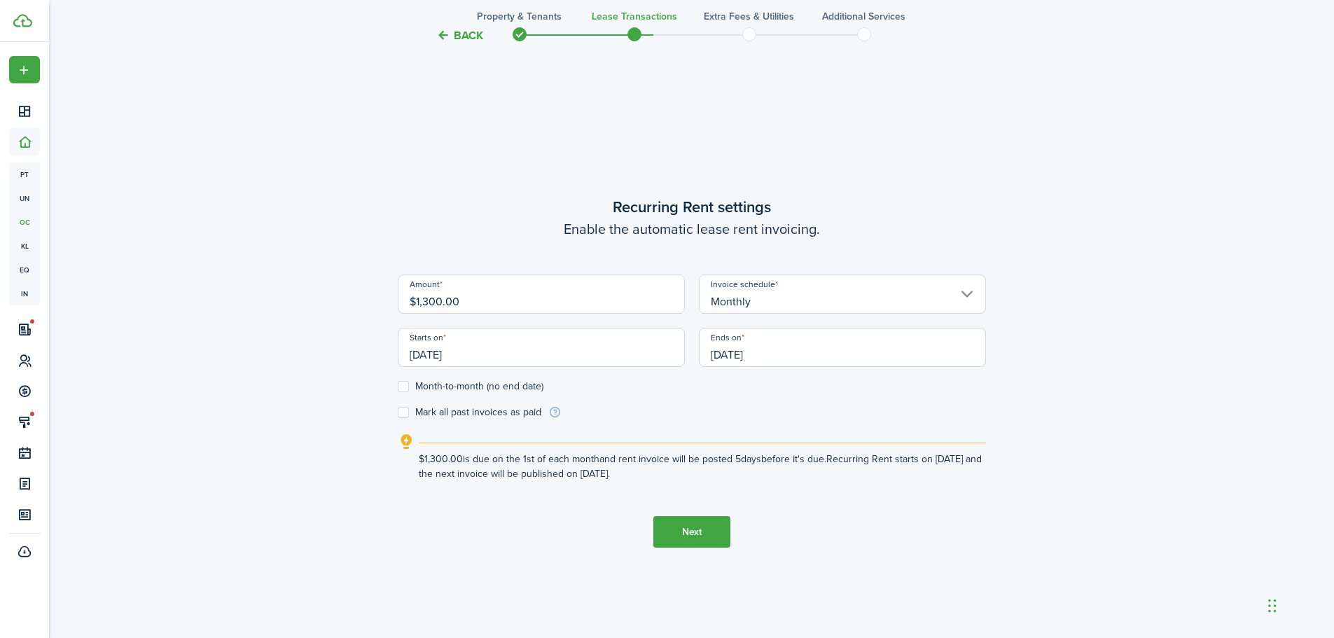
scroll to position [544, 0]
click at [781, 359] on input "[DATE]" at bounding box center [842, 350] width 287 height 39
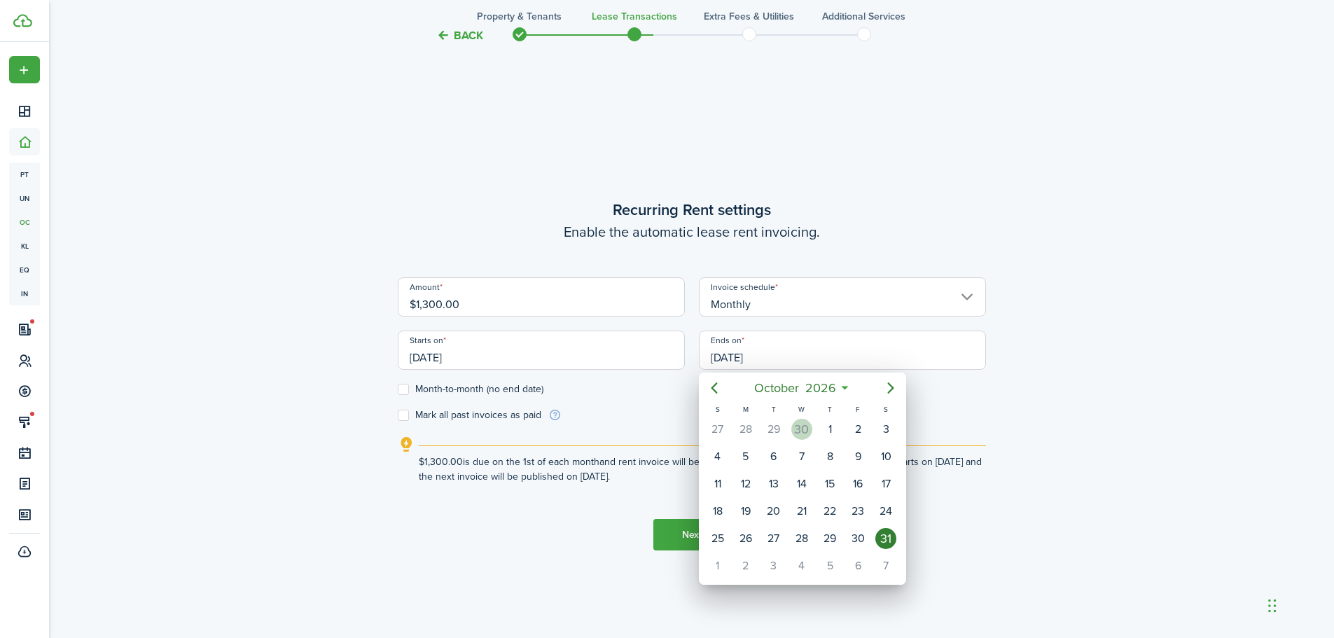
click at [798, 433] on div "30" at bounding box center [801, 429] width 21 height 21
type input "[DATE]"
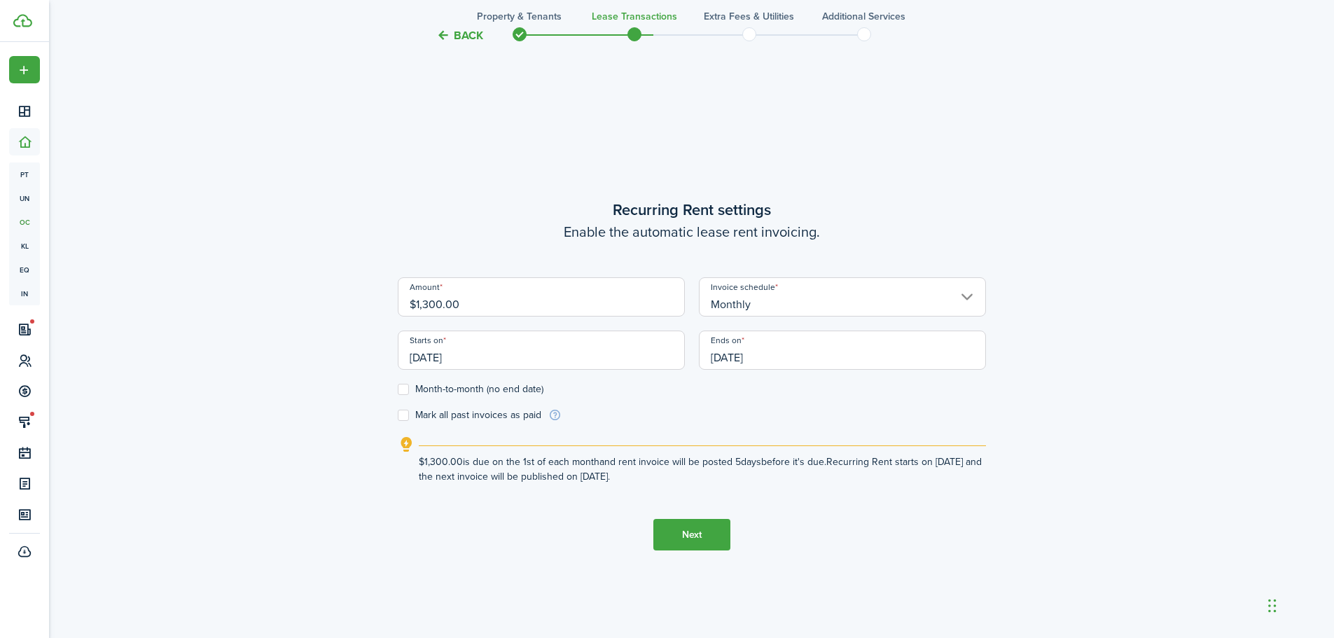
click at [688, 531] on button "Next" at bounding box center [691, 535] width 77 height 32
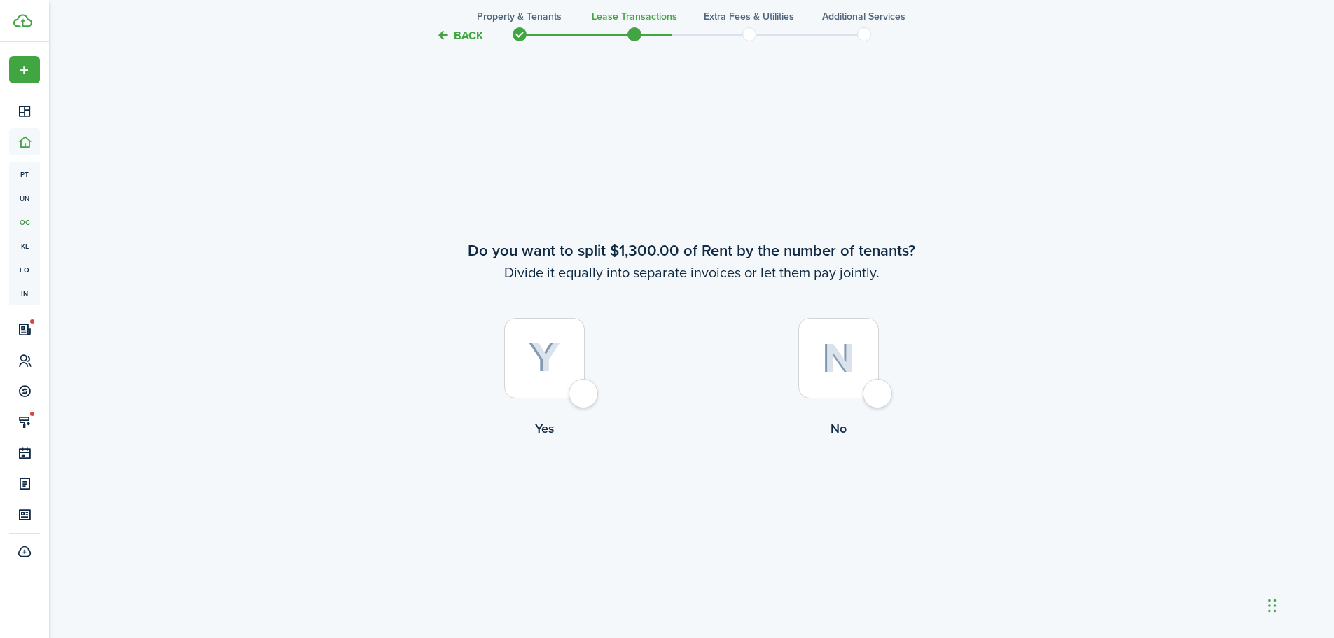
scroll to position [1182, 0]
click at [868, 381] on div at bounding box center [838, 357] width 81 height 81
radio input "true"
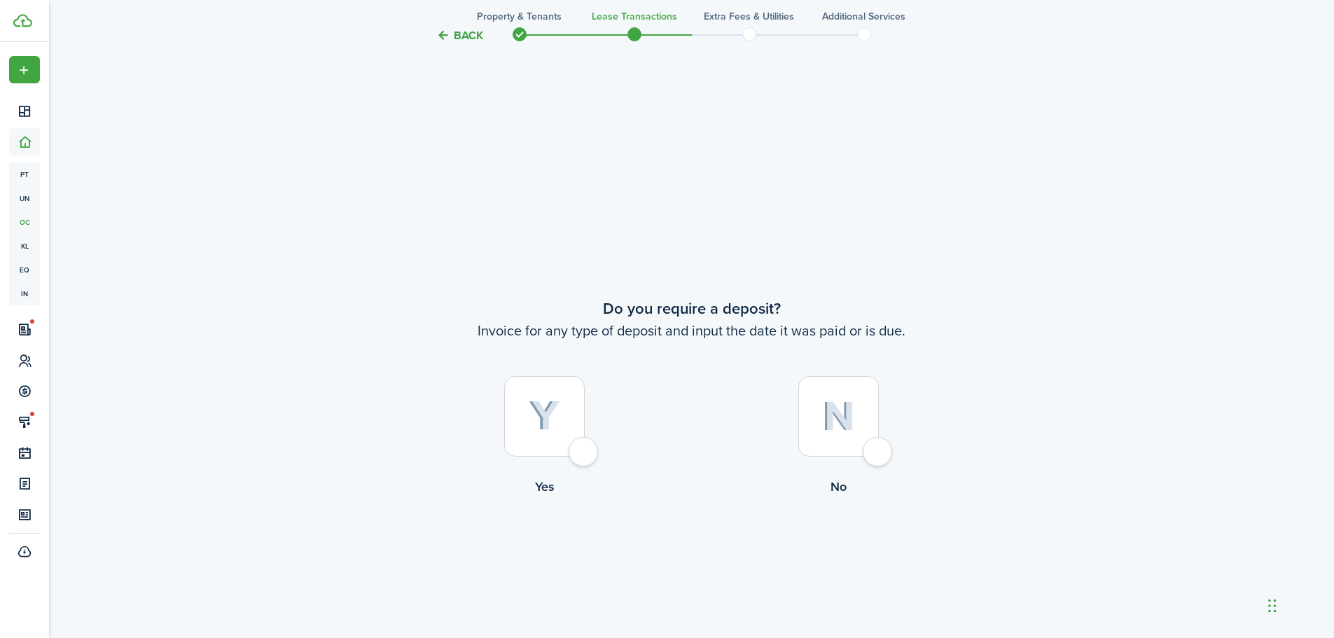
scroll to position [1820, 0]
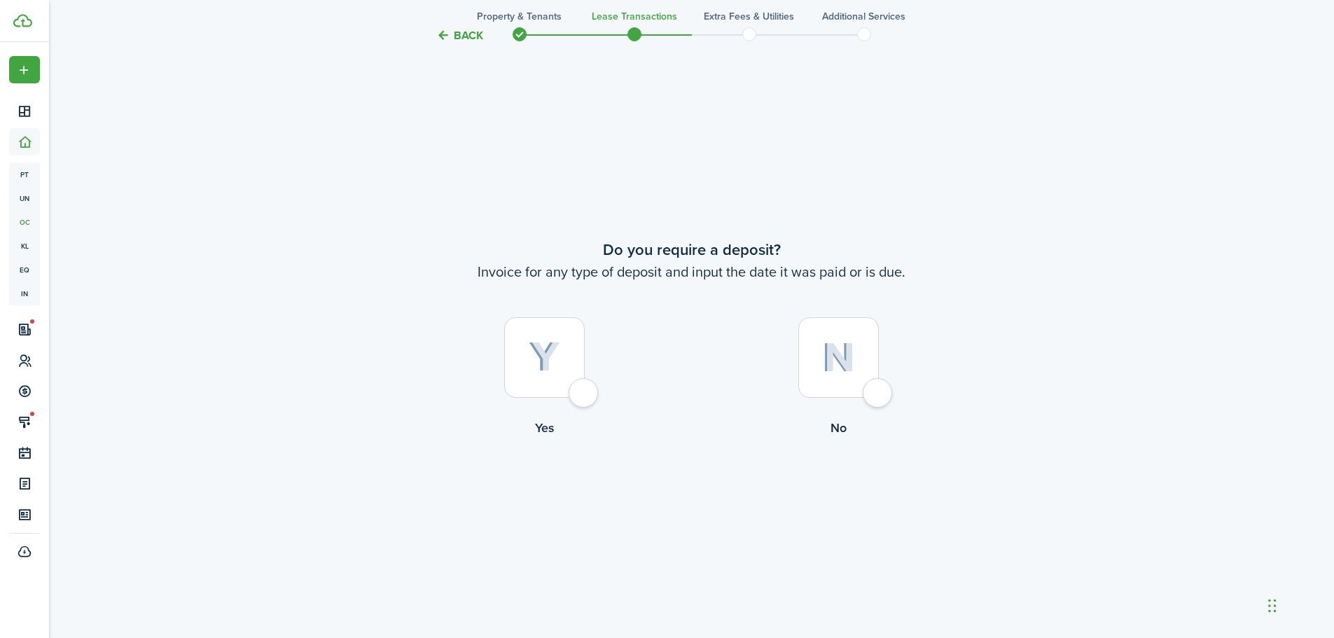
click at [526, 394] on div at bounding box center [544, 357] width 81 height 81
radio input "true"
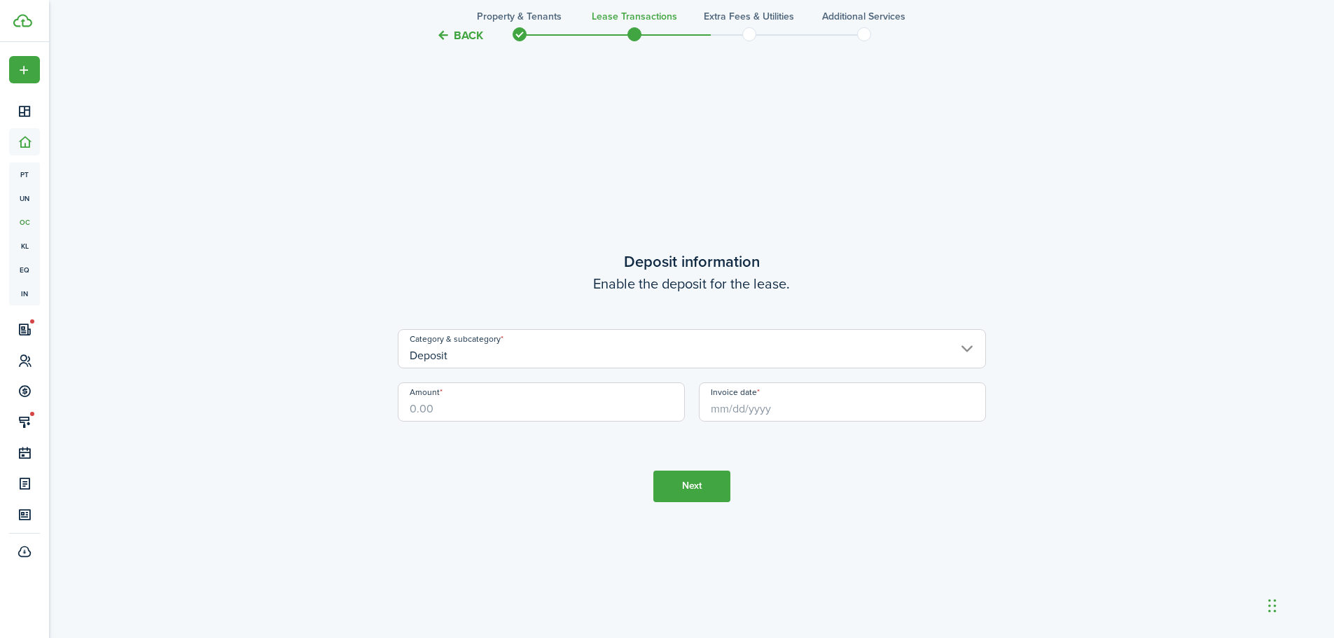
scroll to position [2458, 0]
click at [528, 398] on input "Amount" at bounding box center [541, 400] width 287 height 39
click at [777, 403] on input "Invoice date" at bounding box center [842, 400] width 287 height 39
type input "$1,000.00"
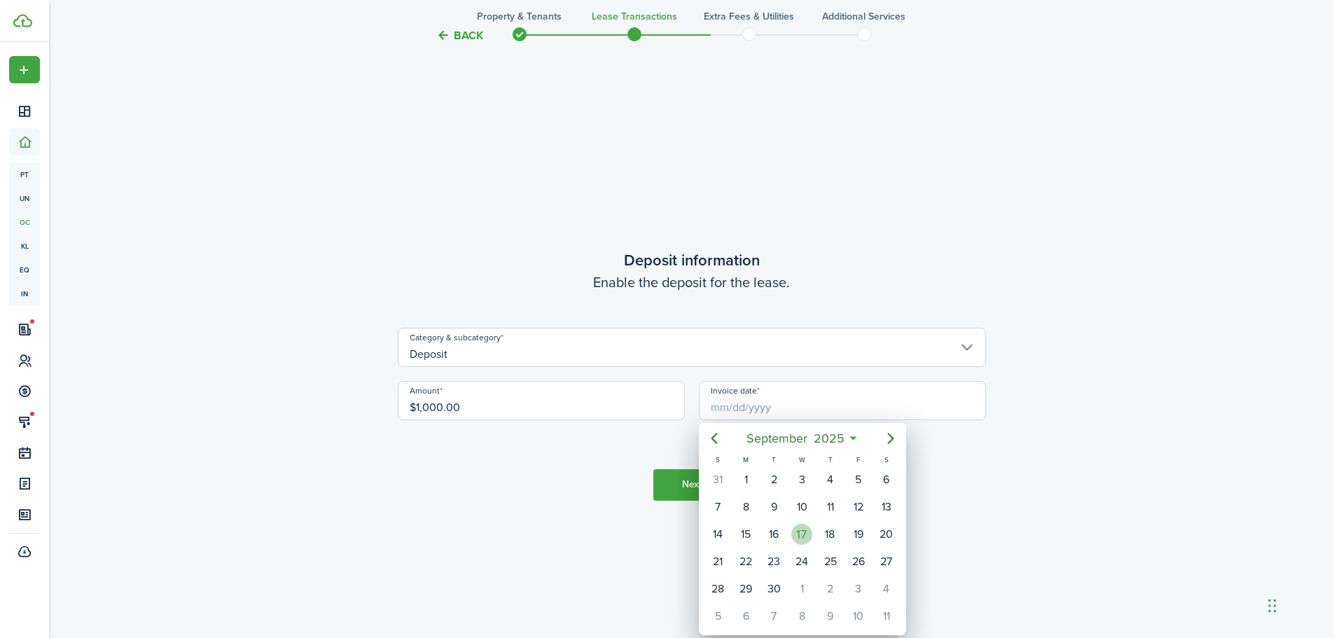
click at [801, 529] on div "17" at bounding box center [801, 534] width 21 height 21
type input "[DATE]"
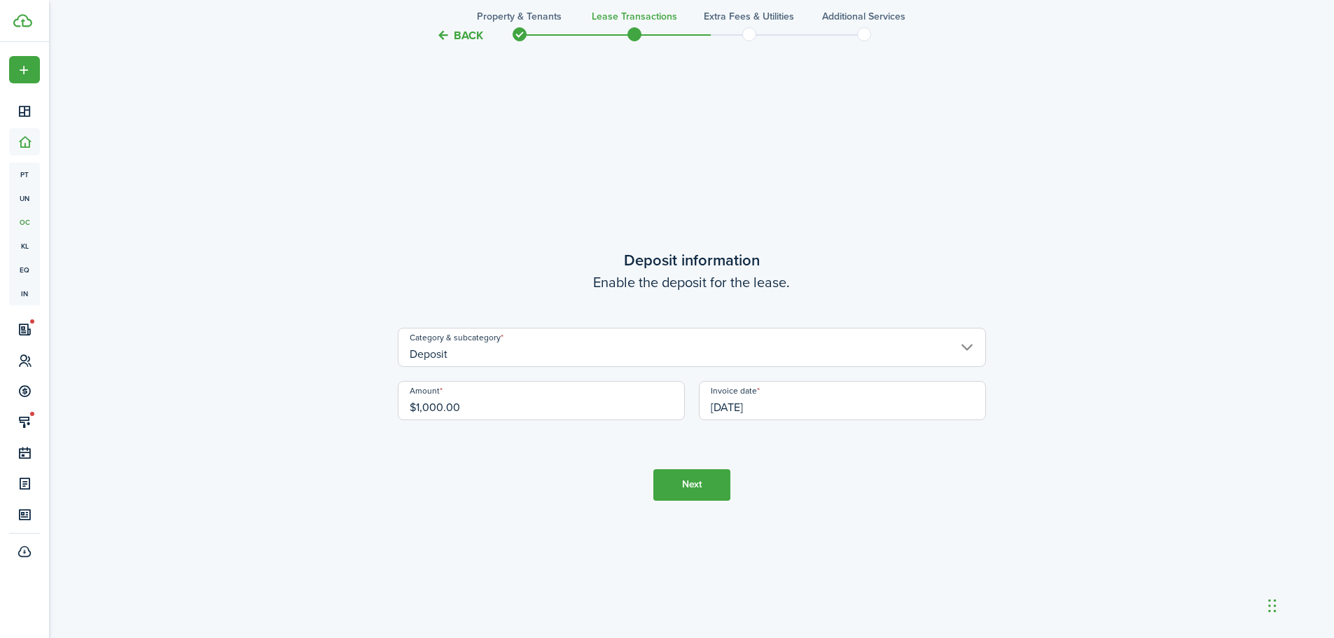
click at [710, 489] on button "Next" at bounding box center [691, 485] width 77 height 32
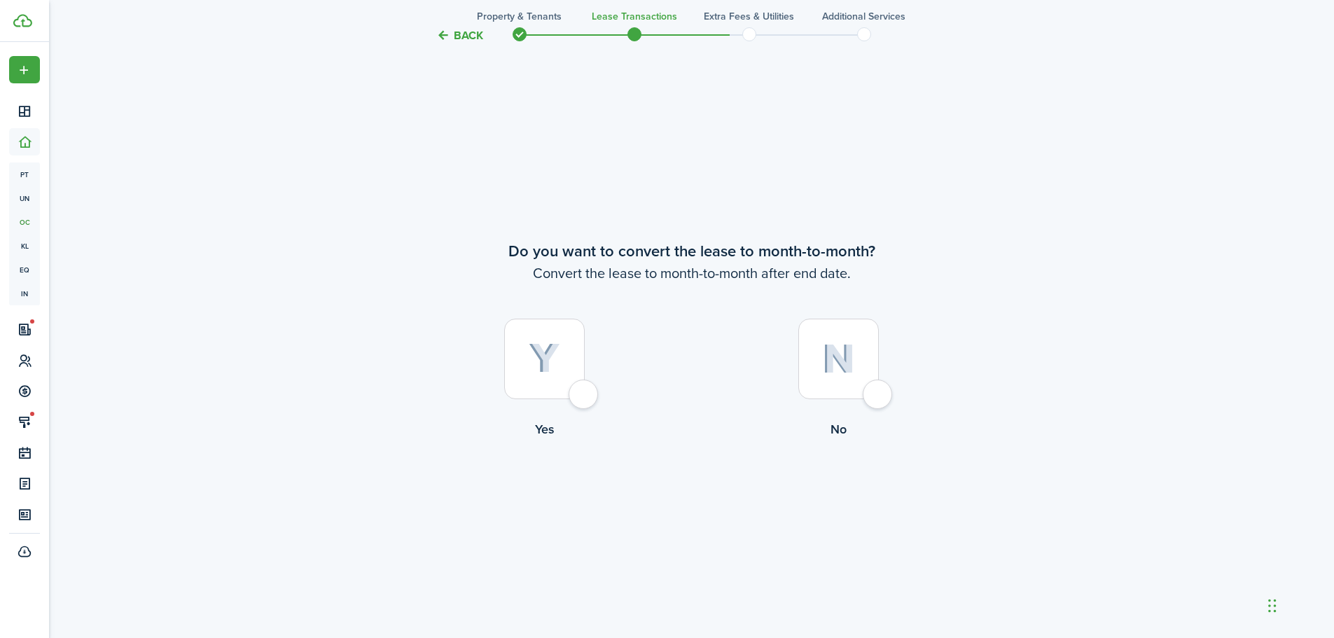
scroll to position [3096, 0]
click at [526, 370] on div at bounding box center [544, 357] width 81 height 81
radio input "true"
click at [684, 485] on button "Continue" at bounding box center [691, 495] width 77 height 32
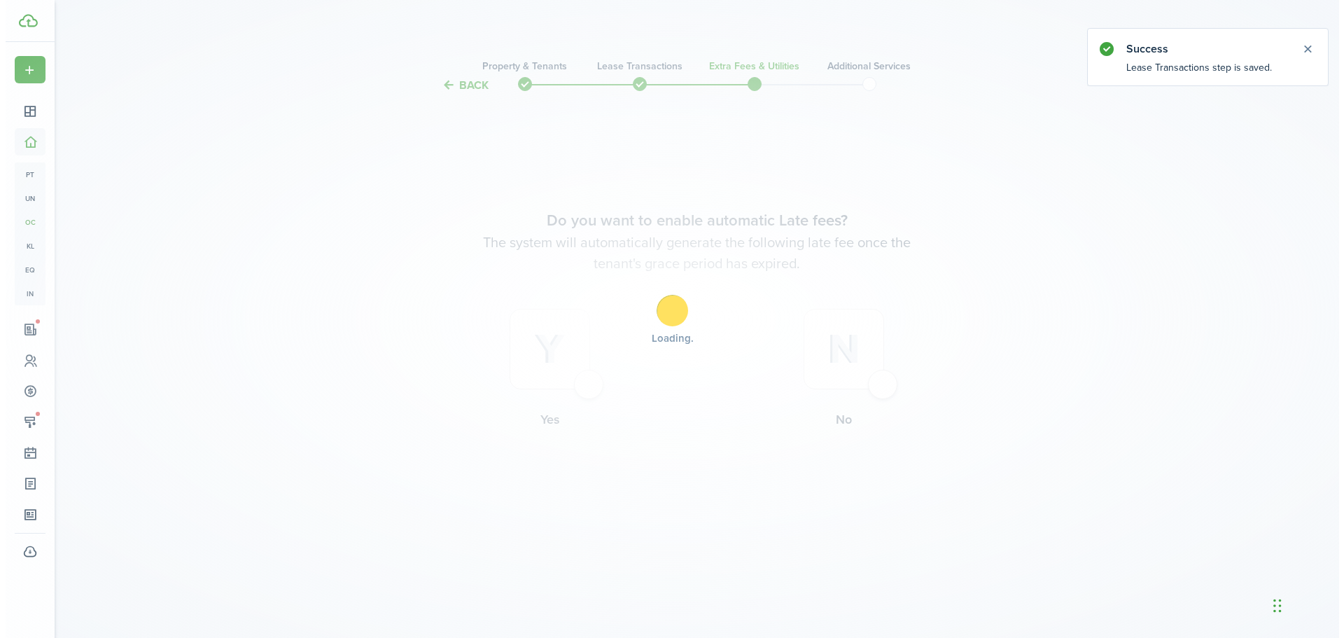
scroll to position [0, 0]
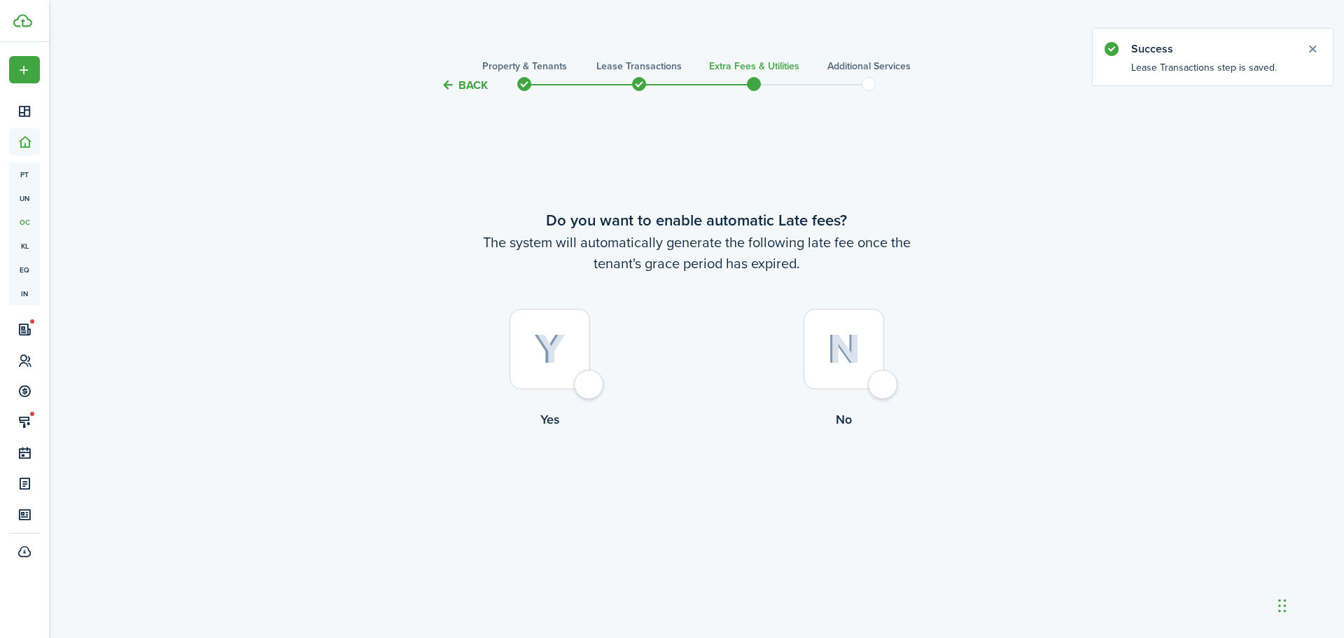
click at [541, 328] on div at bounding box center [550, 349] width 81 height 81
radio input "true"
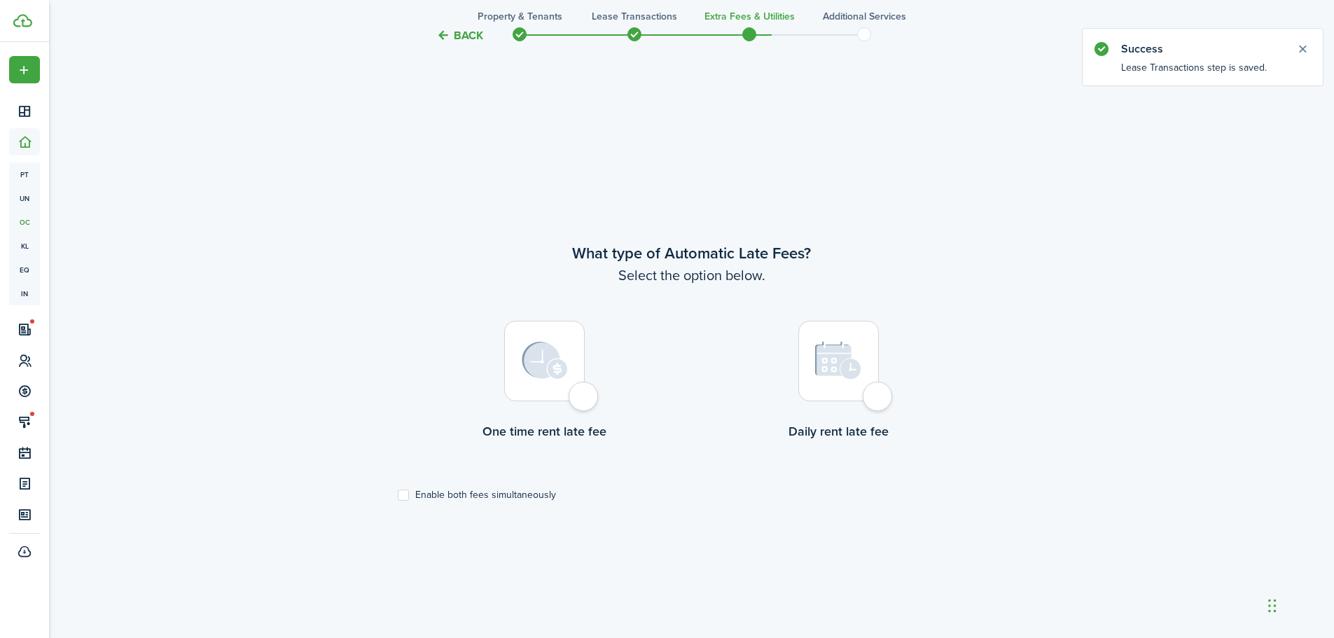
scroll to position [544, 0]
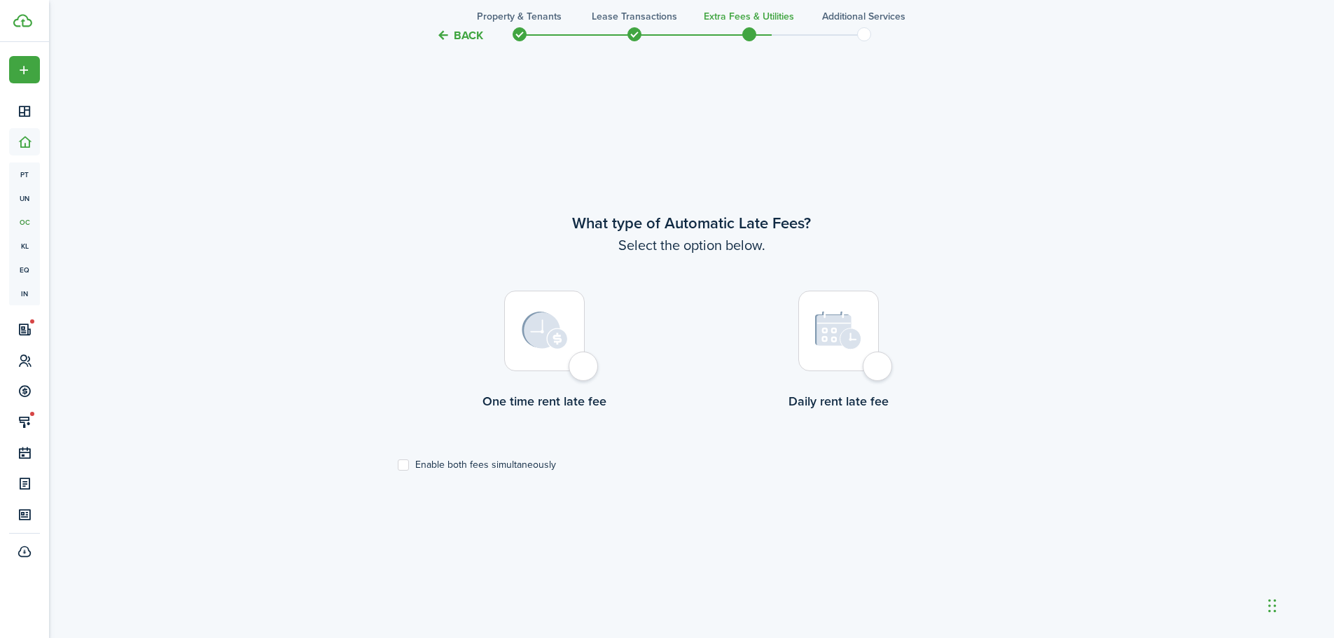
click at [585, 363] on div at bounding box center [544, 331] width 81 height 81
radio input "true"
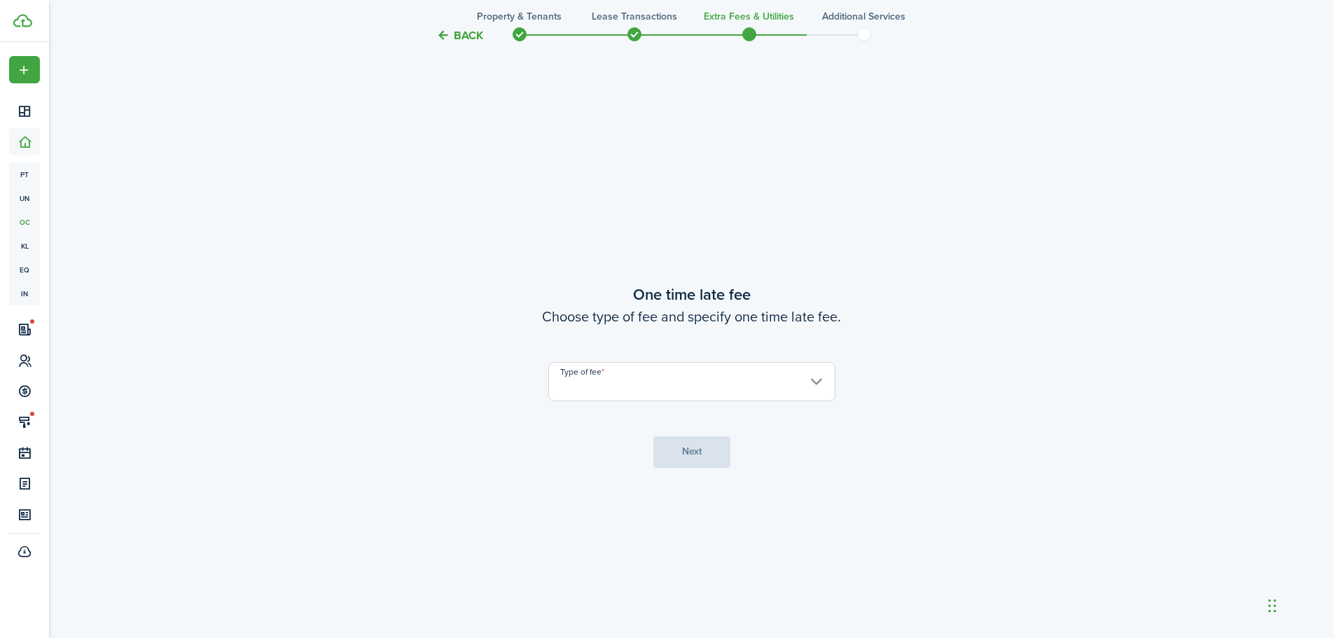
scroll to position [1182, 0]
click at [644, 378] on input "Type of fee" at bounding box center [691, 380] width 287 height 39
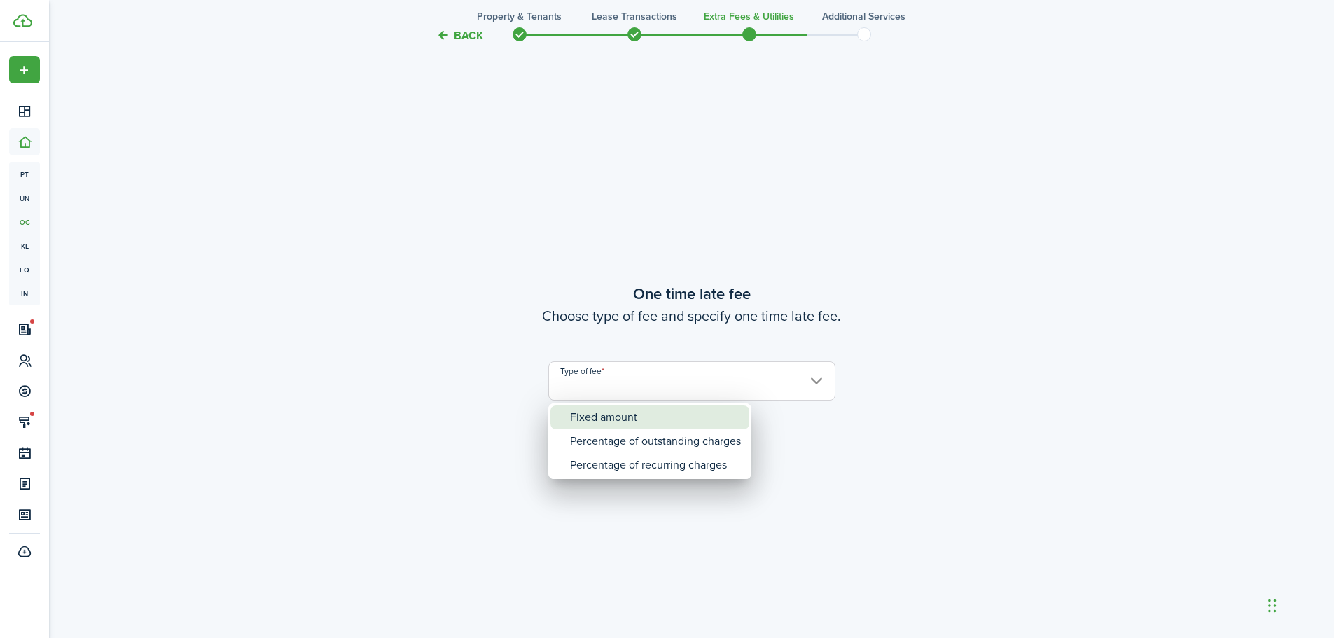
click at [634, 418] on div "Fixed amount" at bounding box center [655, 417] width 171 height 24
type input "Fixed amount"
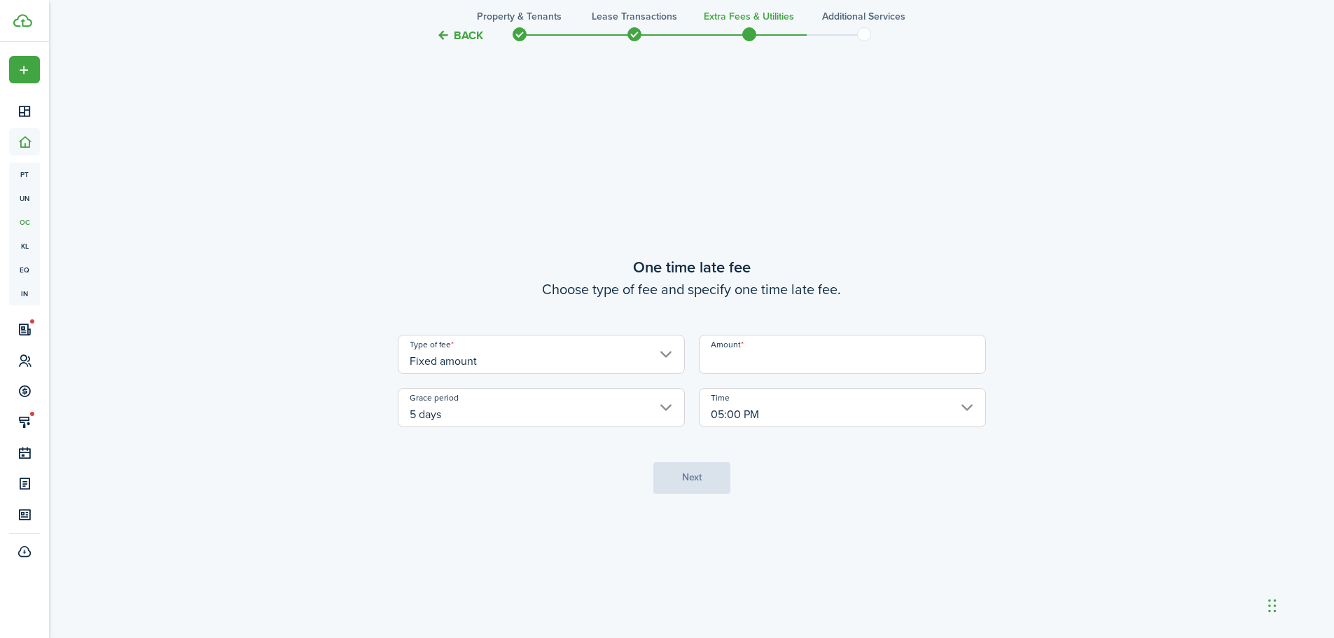
click at [725, 367] on input "Amount" at bounding box center [842, 354] width 287 height 39
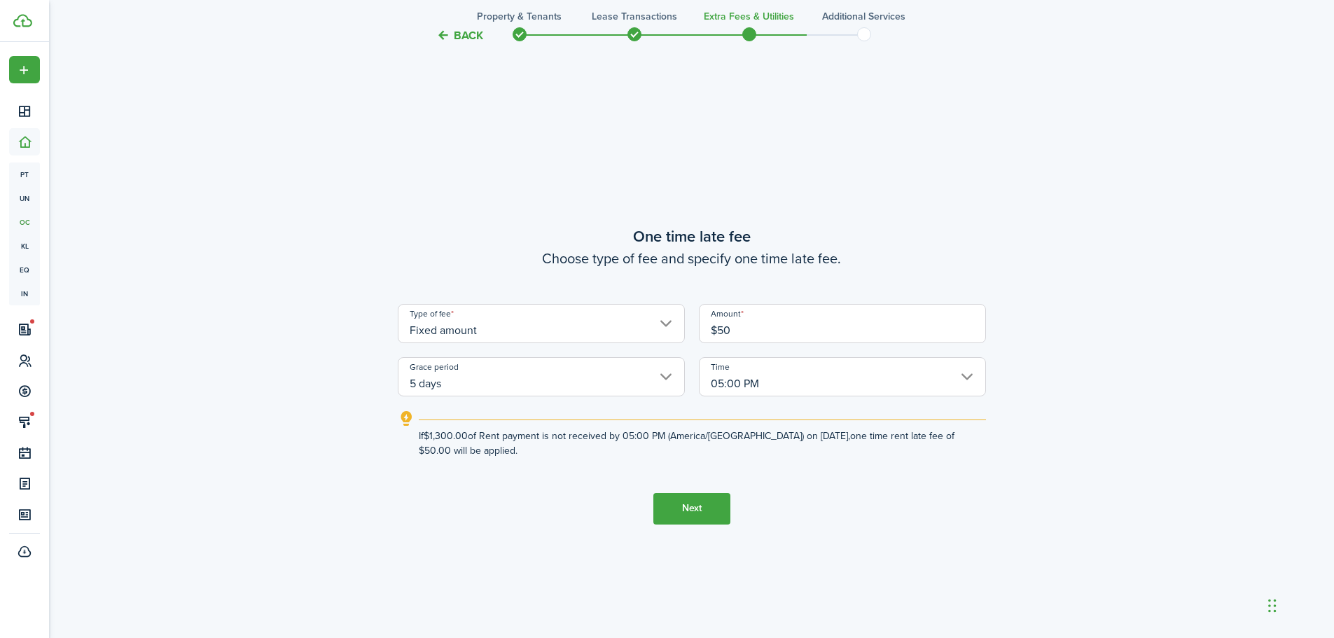
type input "$50.00"
click at [694, 501] on button "Next" at bounding box center [691, 509] width 77 height 32
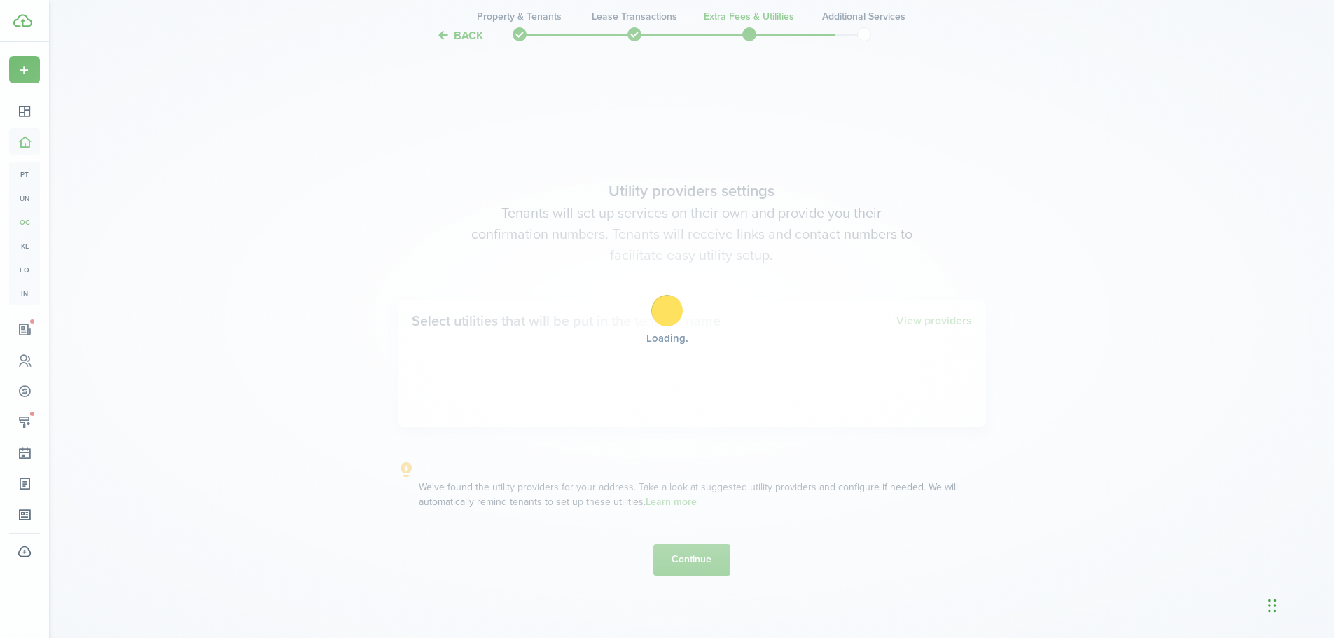
scroll to position [1820, 0]
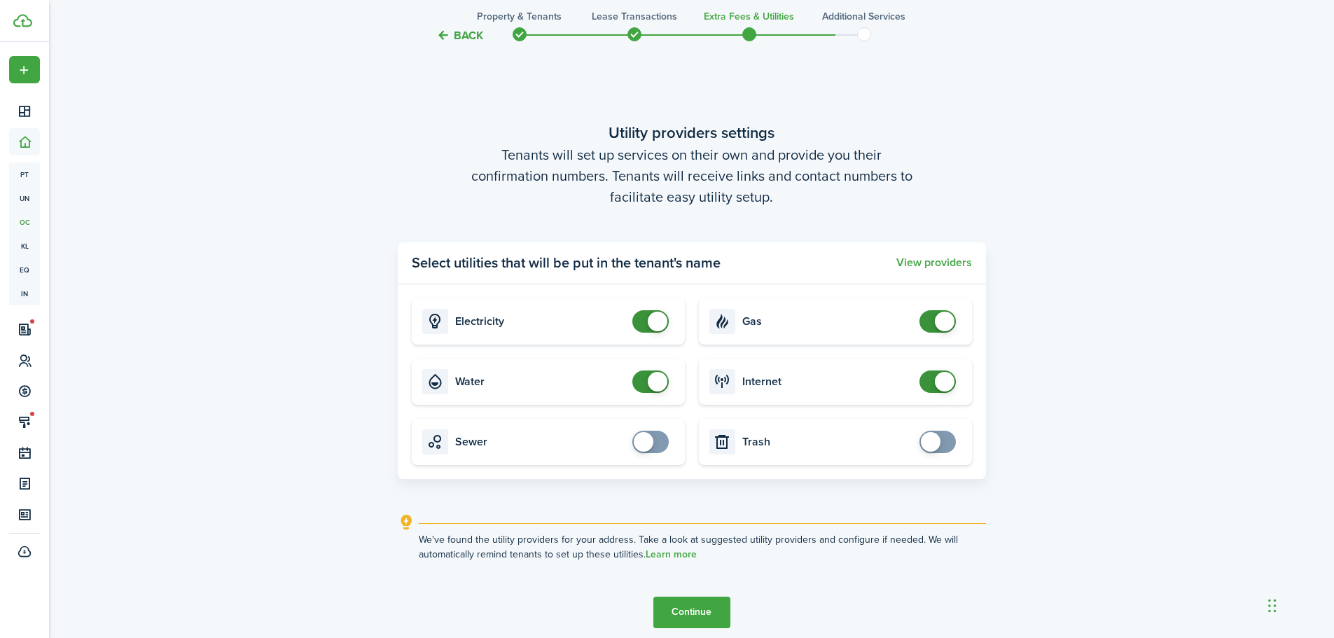
checkbox input "false"
click at [644, 377] on span at bounding box center [651, 381] width 14 height 22
click at [683, 608] on button "Continue" at bounding box center [691, 613] width 77 height 32
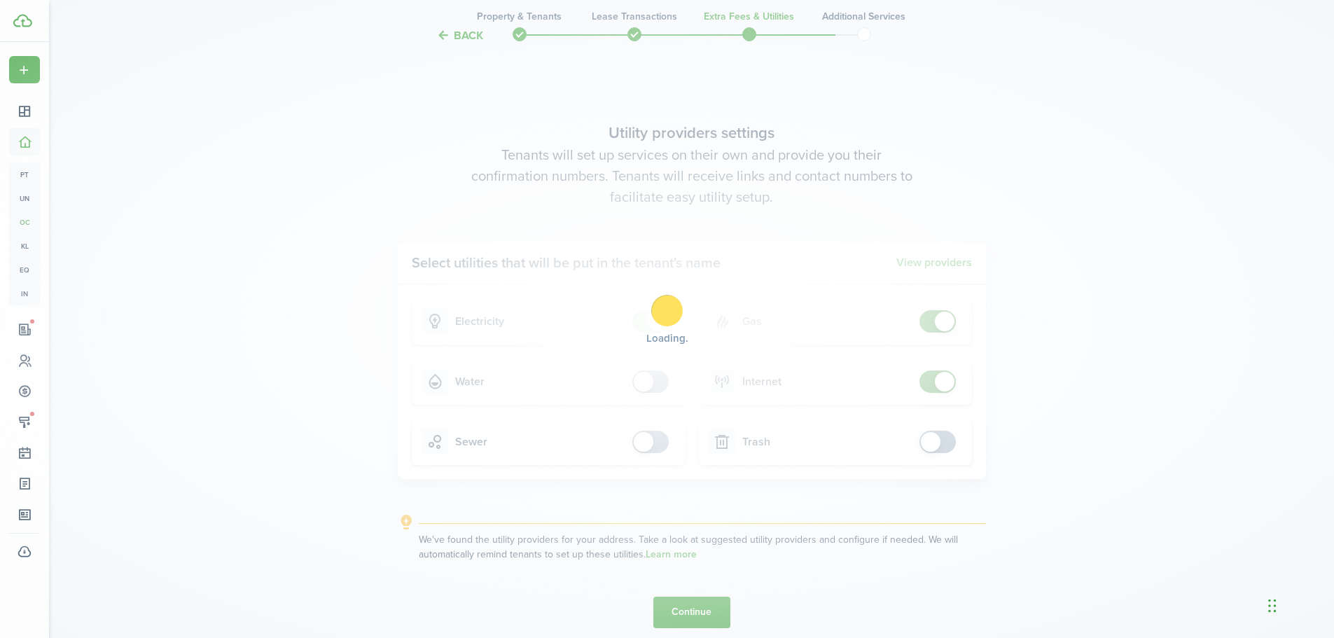
scroll to position [0, 0]
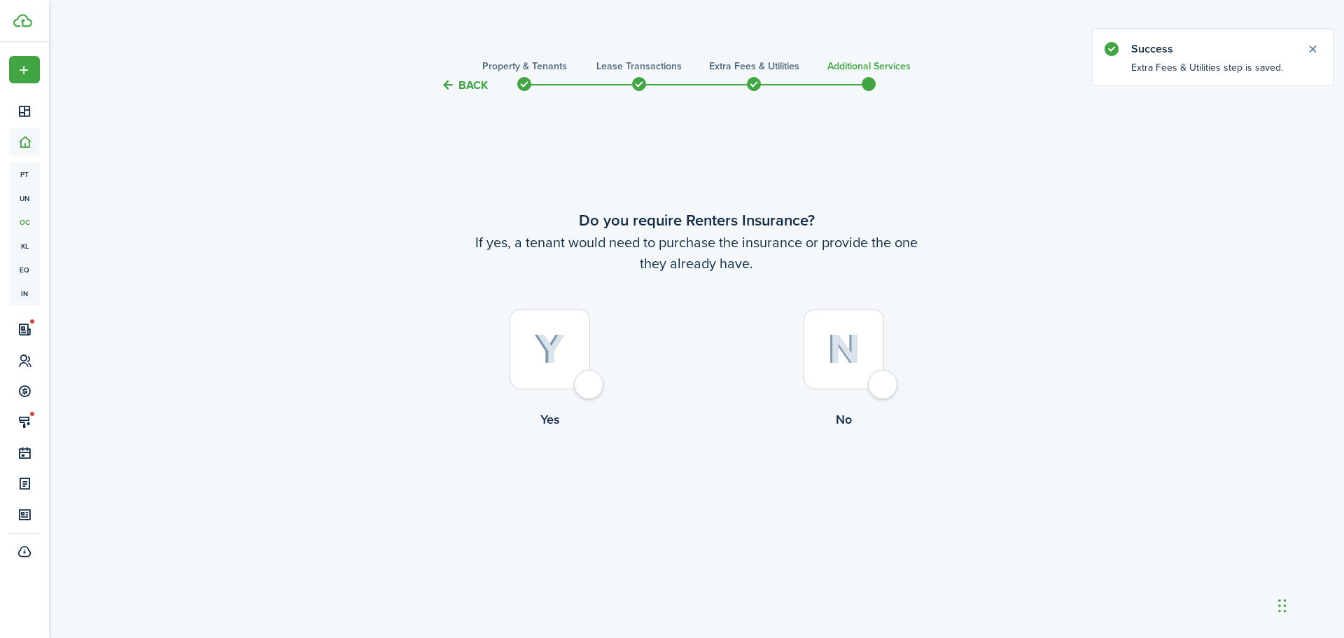
click at [844, 327] on div at bounding box center [844, 349] width 81 height 81
radio input "true"
click at [709, 484] on button "Complete move in" at bounding box center [697, 487] width 103 height 32
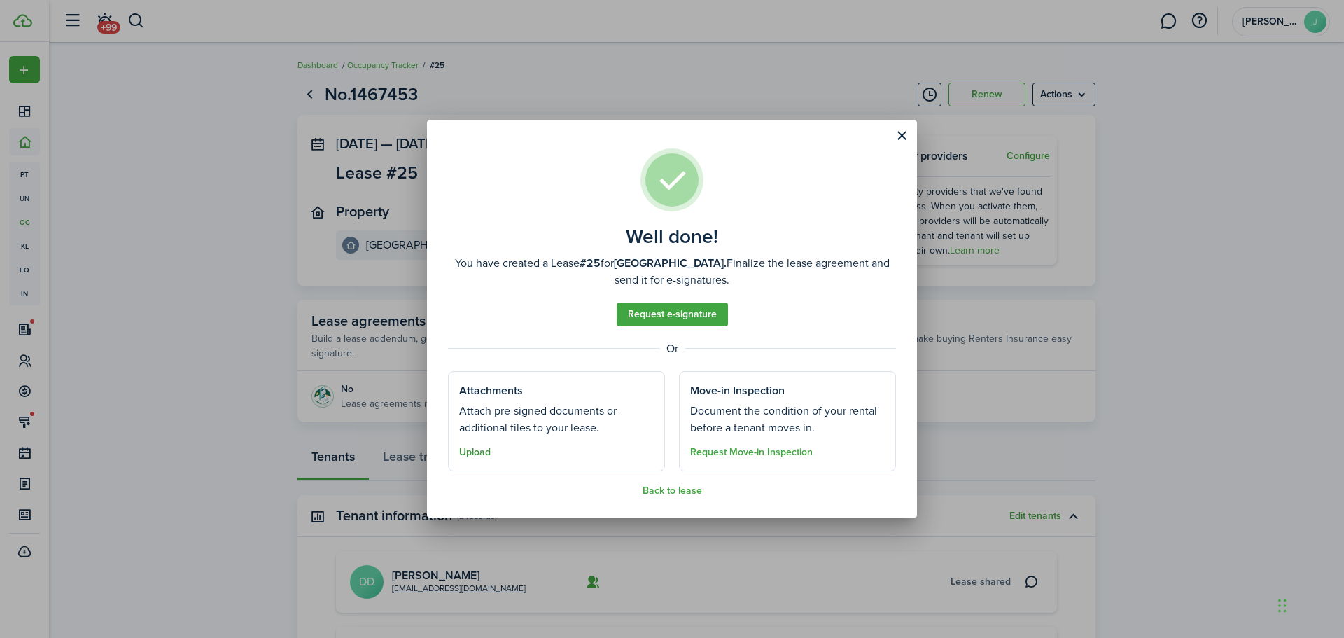
click at [471, 451] on button "Upload" at bounding box center [475, 452] width 32 height 11
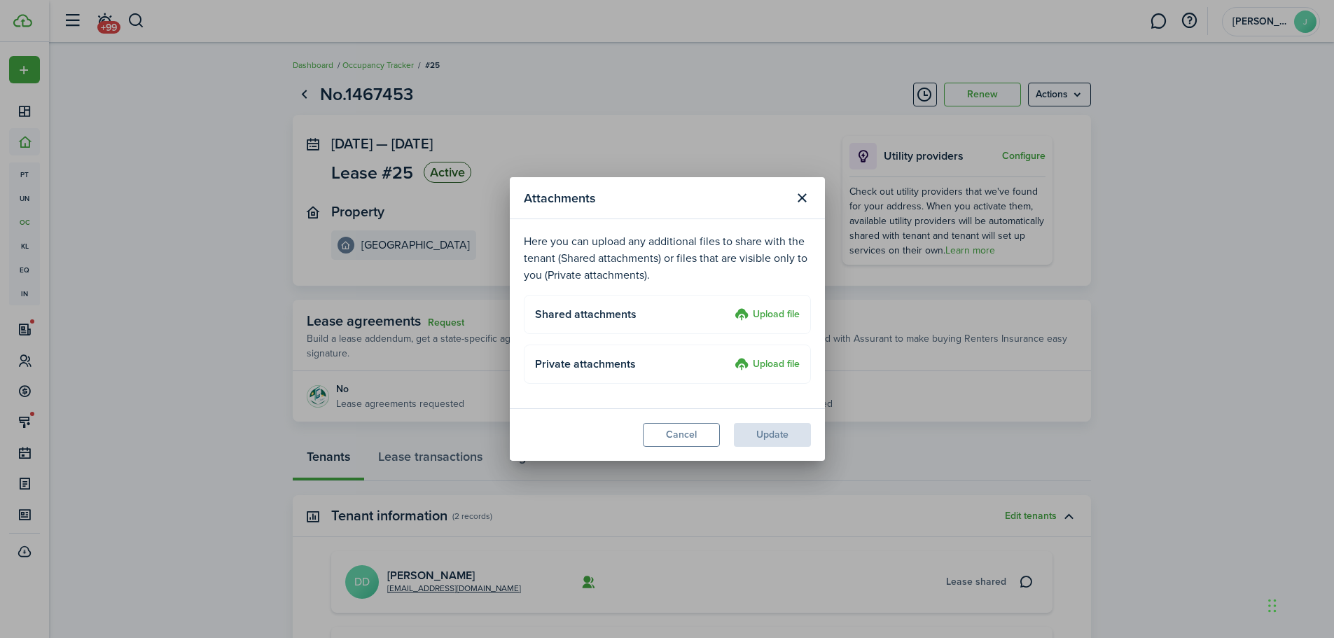
click at [770, 314] on label "Upload file" at bounding box center [767, 315] width 65 height 17
click at [730, 307] on input "Upload file" at bounding box center [730, 307] width 0 height 0
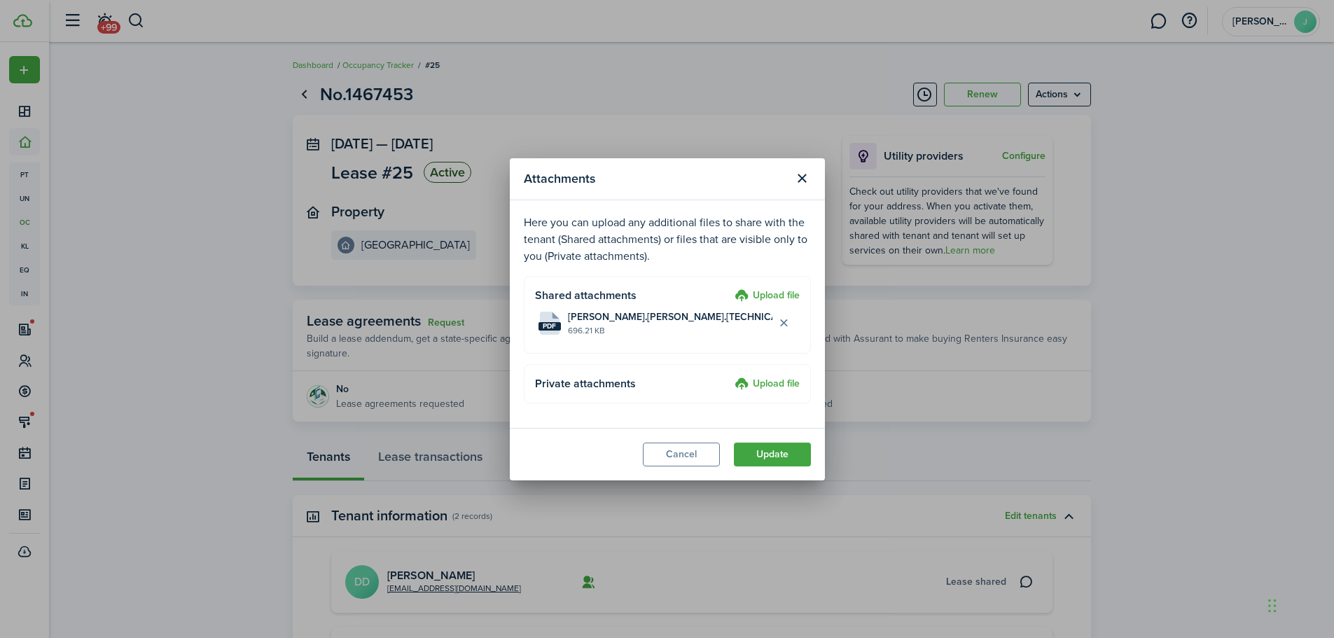
click at [767, 295] on label "Upload file" at bounding box center [767, 296] width 65 height 17
click at [730, 288] on input "Upload file" at bounding box center [730, 288] width 0 height 0
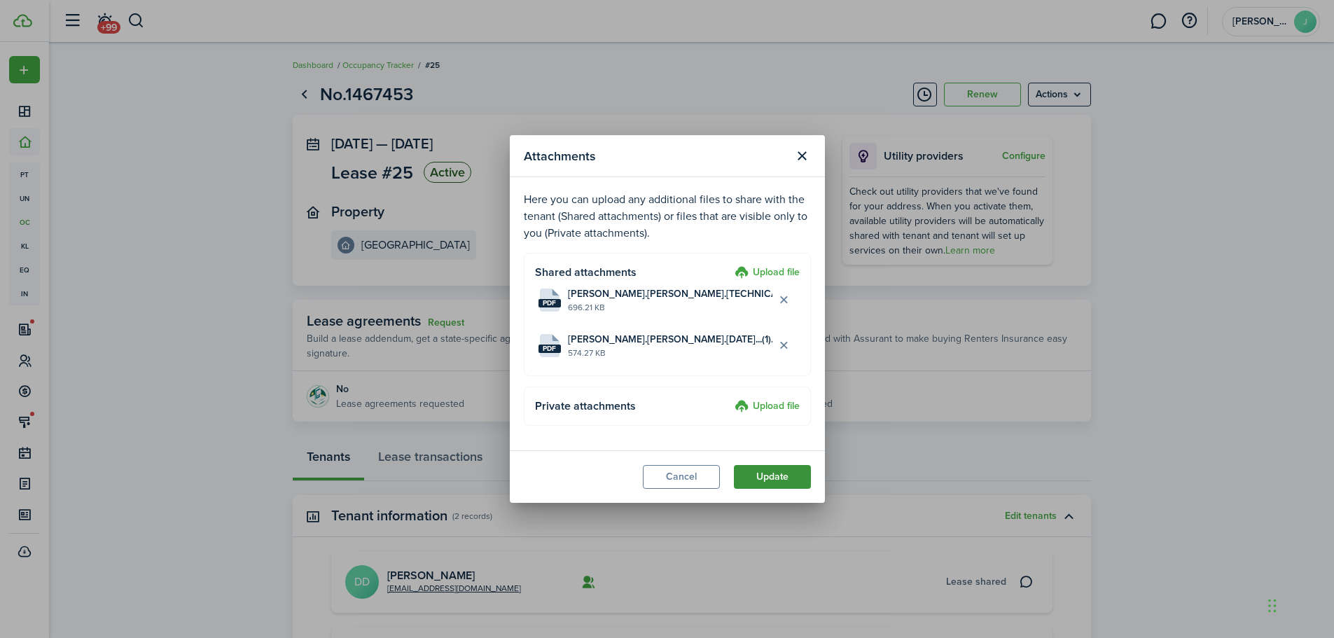
click at [746, 478] on button "Update" at bounding box center [772, 477] width 77 height 24
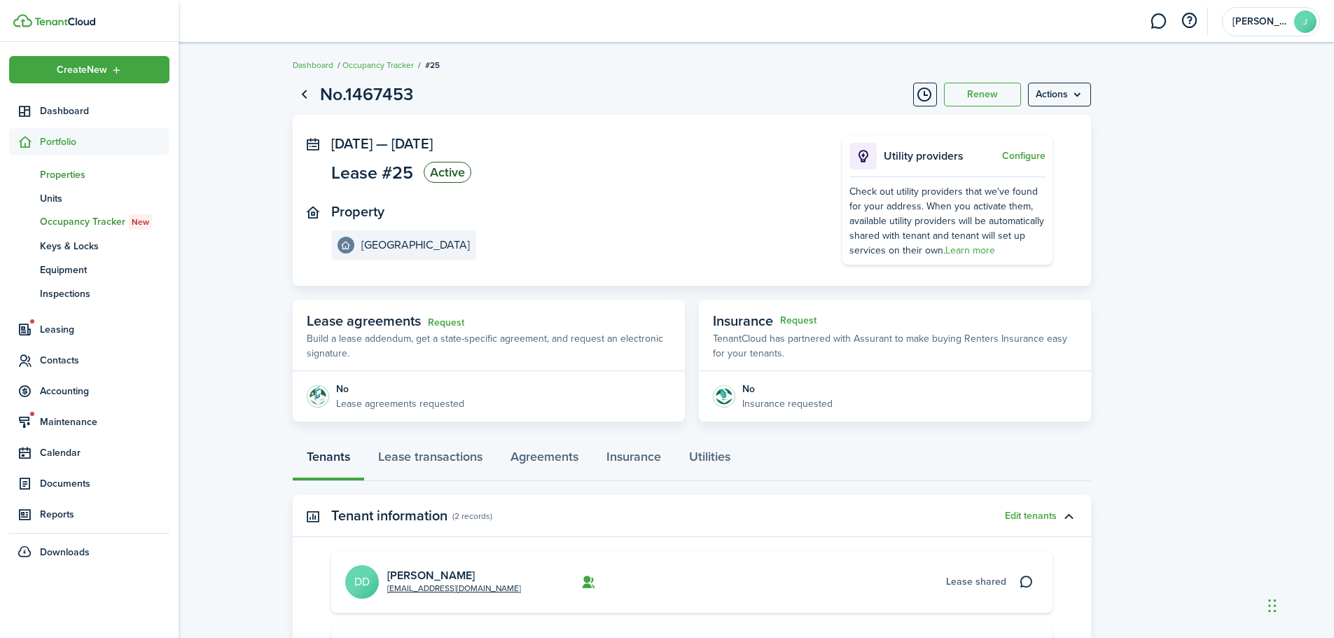
click at [76, 173] on span "Properties" at bounding box center [105, 174] width 130 height 15
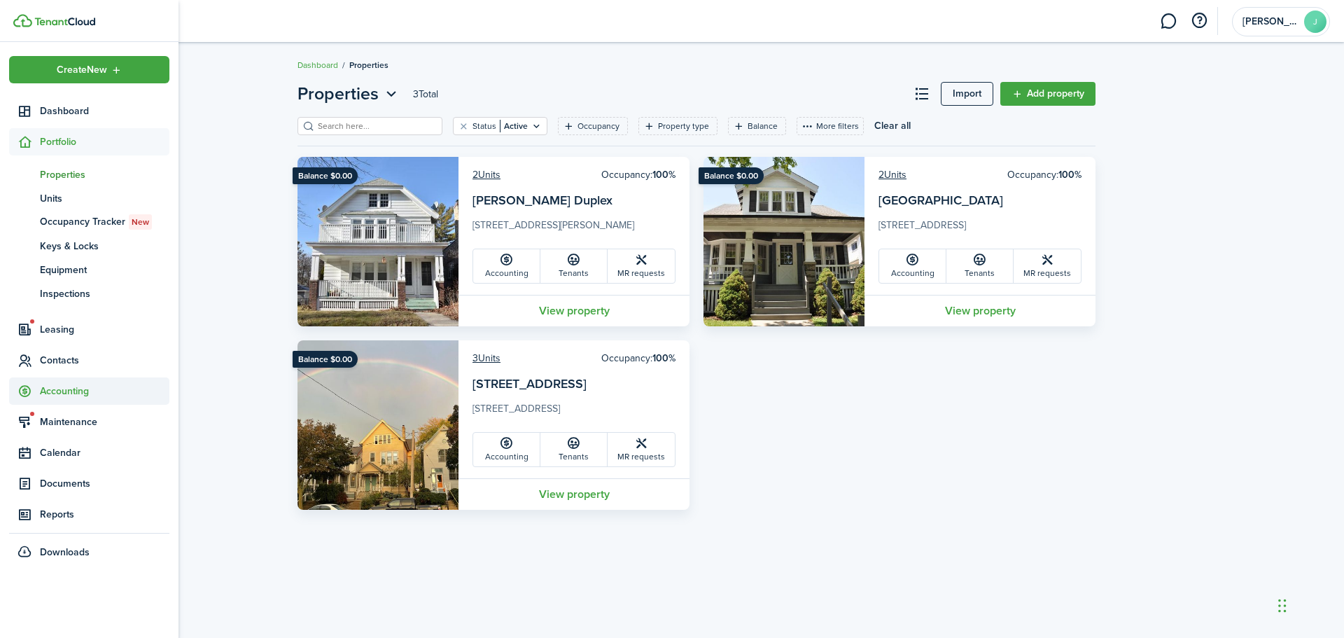
click at [55, 380] on span "Accounting" at bounding box center [89, 390] width 160 height 27
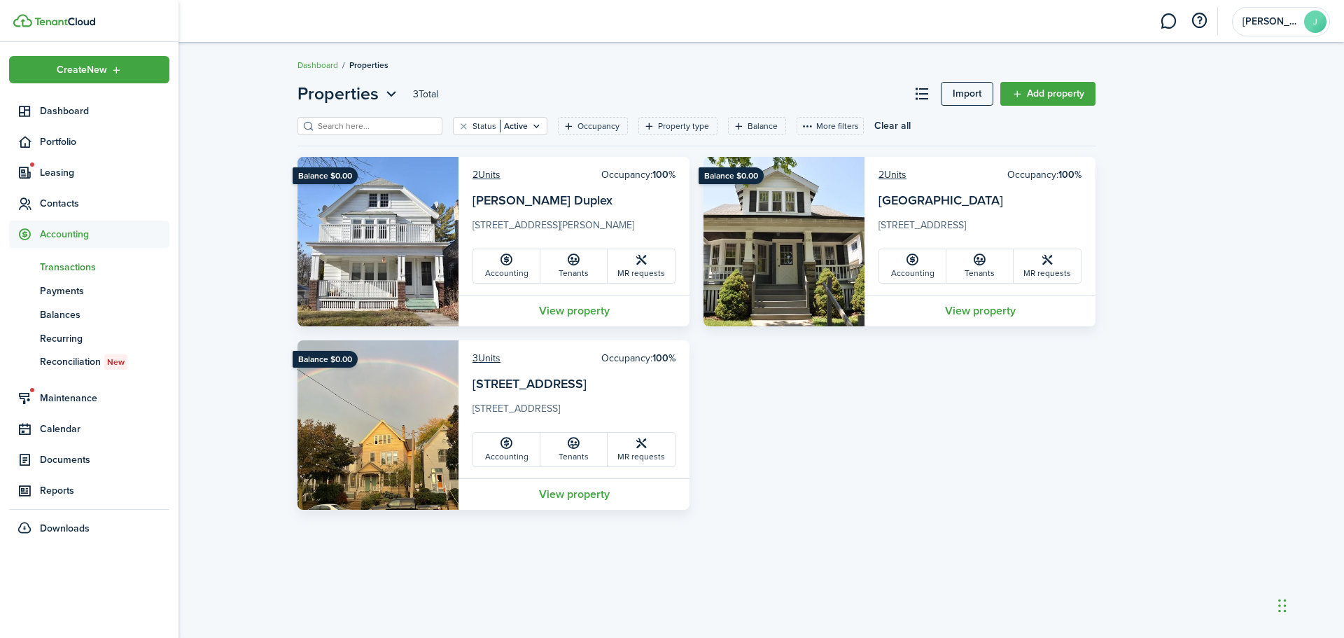
click at [73, 267] on span "Transactions" at bounding box center [105, 267] width 130 height 15
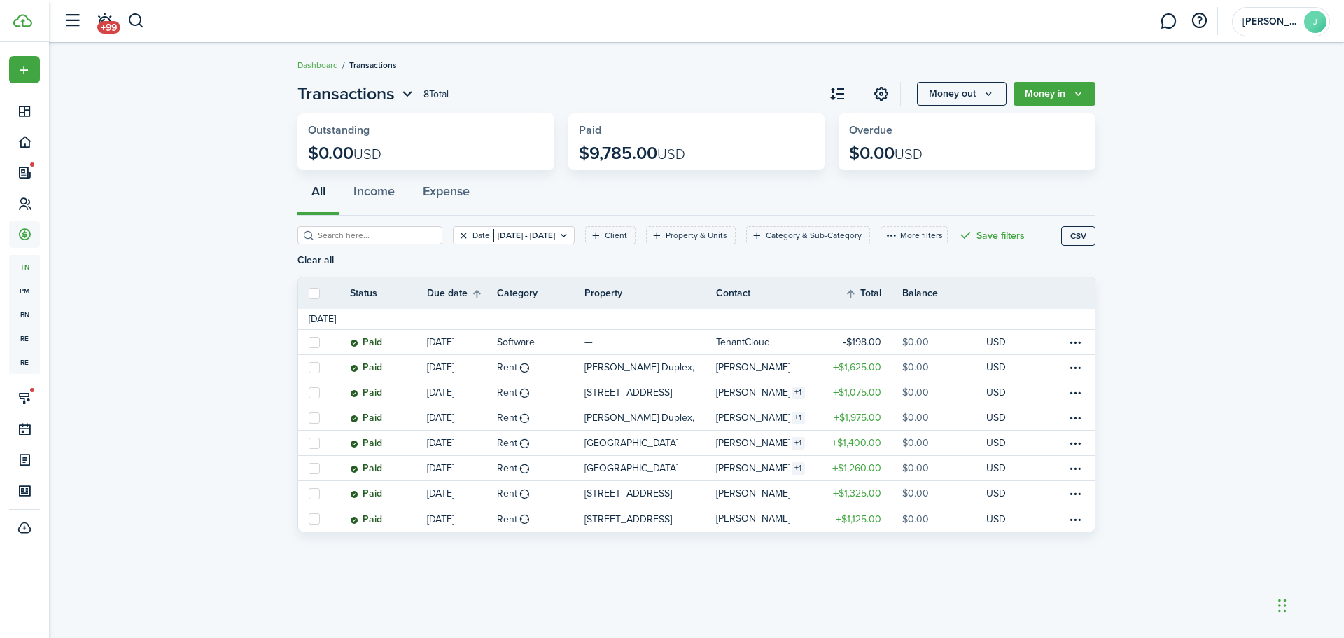
click at [458, 233] on button "Clear filter" at bounding box center [464, 235] width 12 height 11
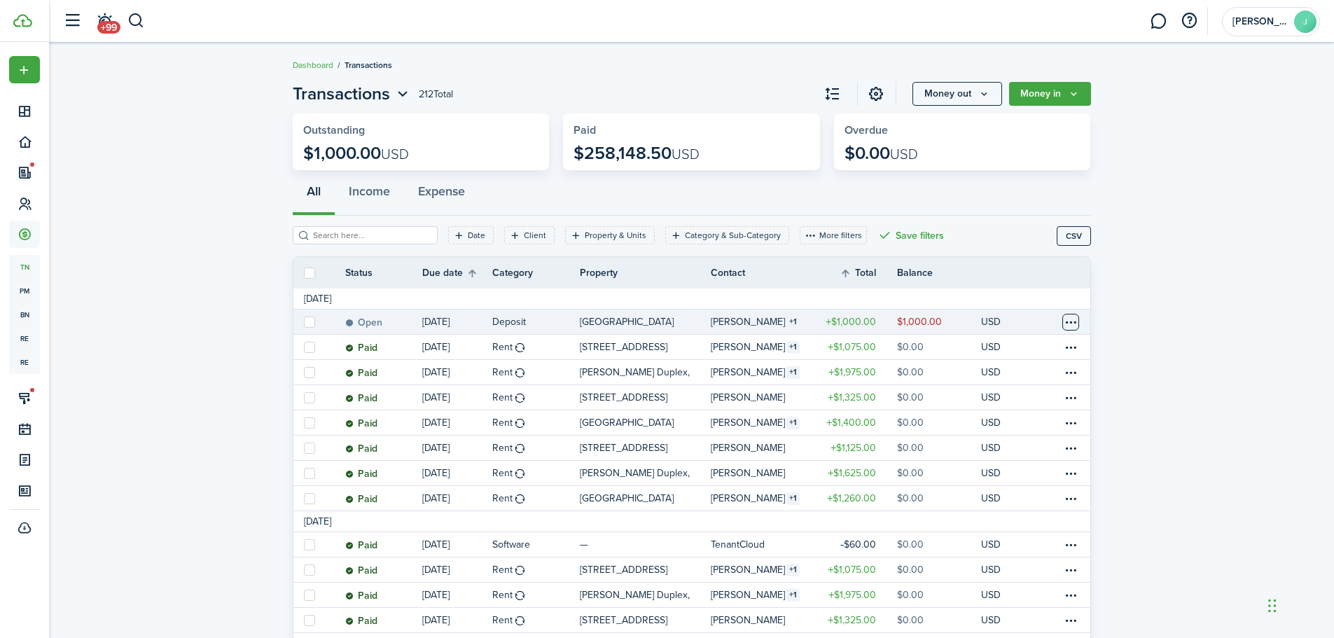
click at [1076, 321] on table-menu-btn-icon at bounding box center [1070, 322] width 17 height 17
click at [984, 373] on link "Mark as paid" at bounding box center [1018, 374] width 123 height 24
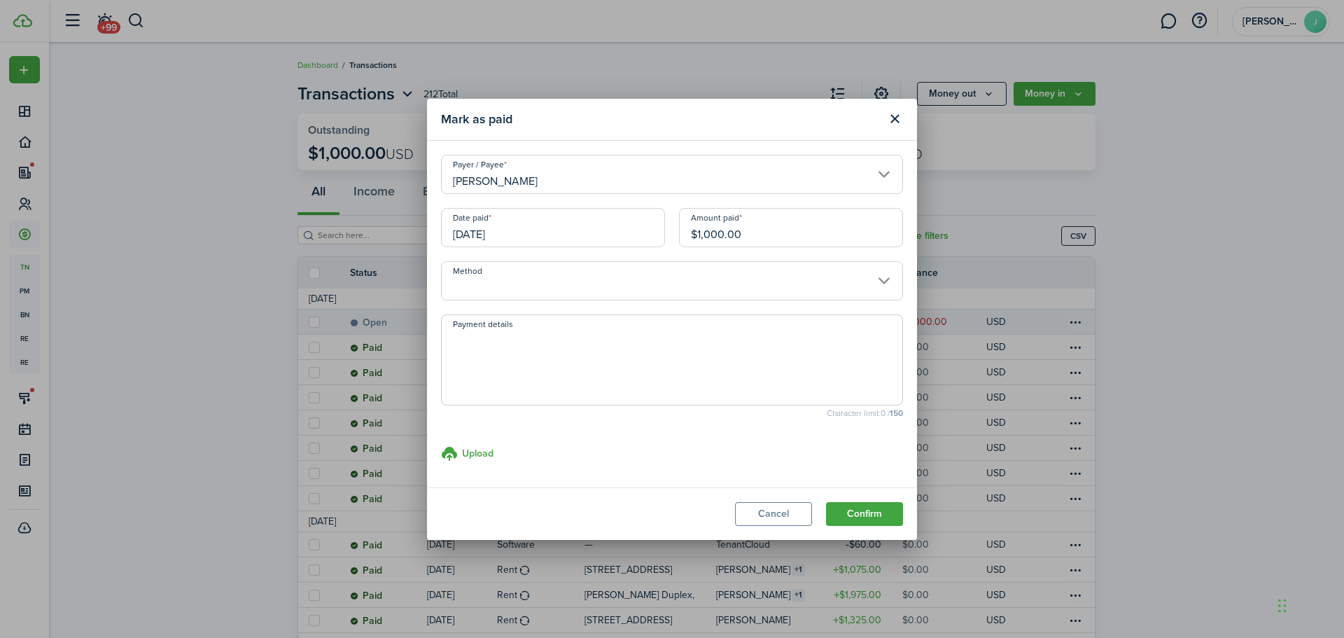
click at [662, 349] on textarea "Payment details" at bounding box center [672, 364] width 461 height 67
type textarea "paid via venmo"
click at [872, 517] on button "Confirm" at bounding box center [864, 514] width 77 height 24
